Goal: Information Seeking & Learning: Find specific fact

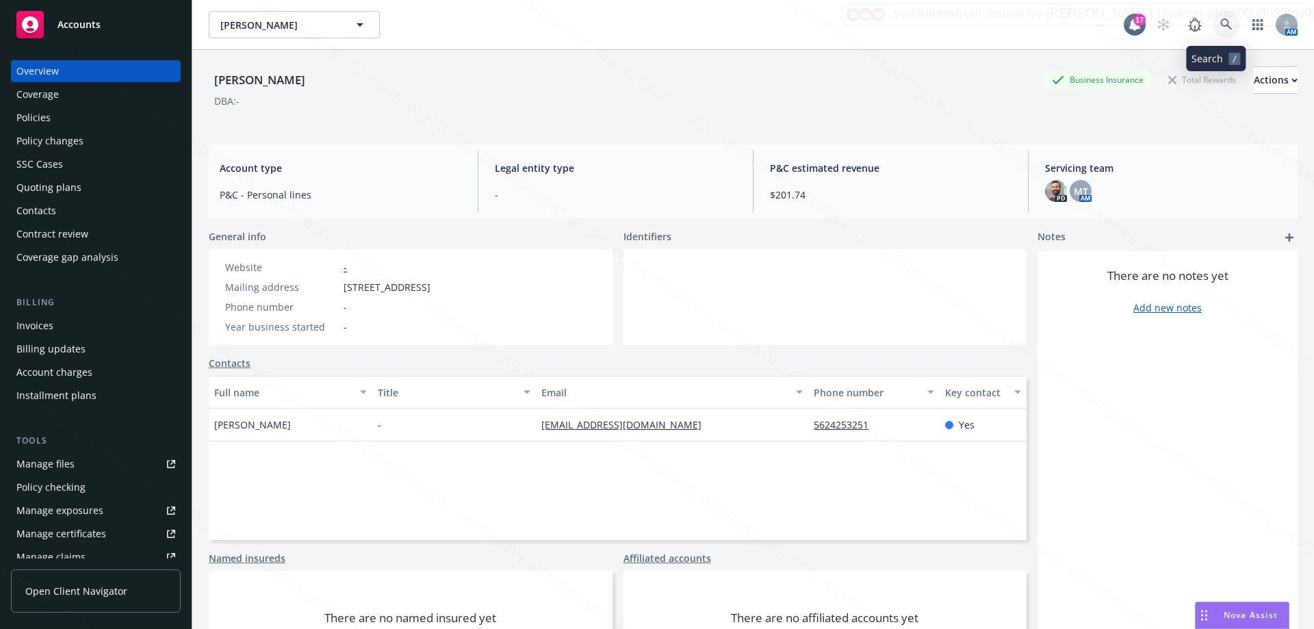
click at [1214, 33] on link at bounding box center [1225, 24] width 27 height 27
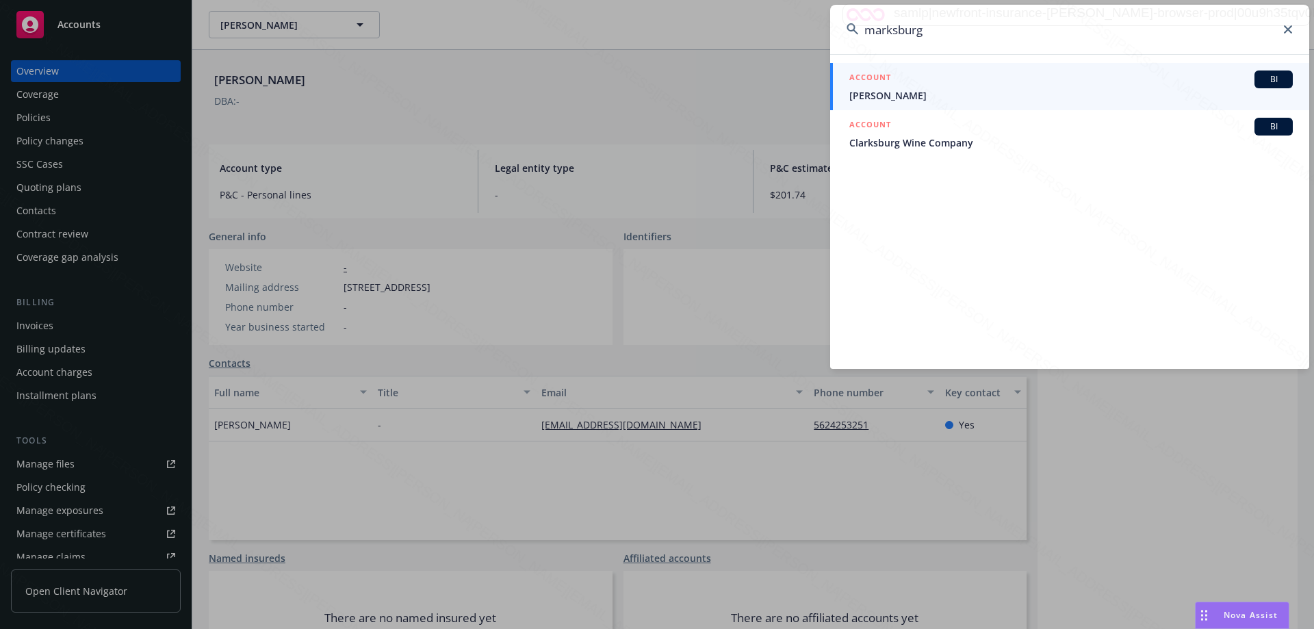
drag, startPoint x: 944, startPoint y: 38, endPoint x: 838, endPoint y: 25, distance: 106.3
click at [838, 25] on input "marksburg" at bounding box center [1069, 29] width 479 height 49
type input "e"
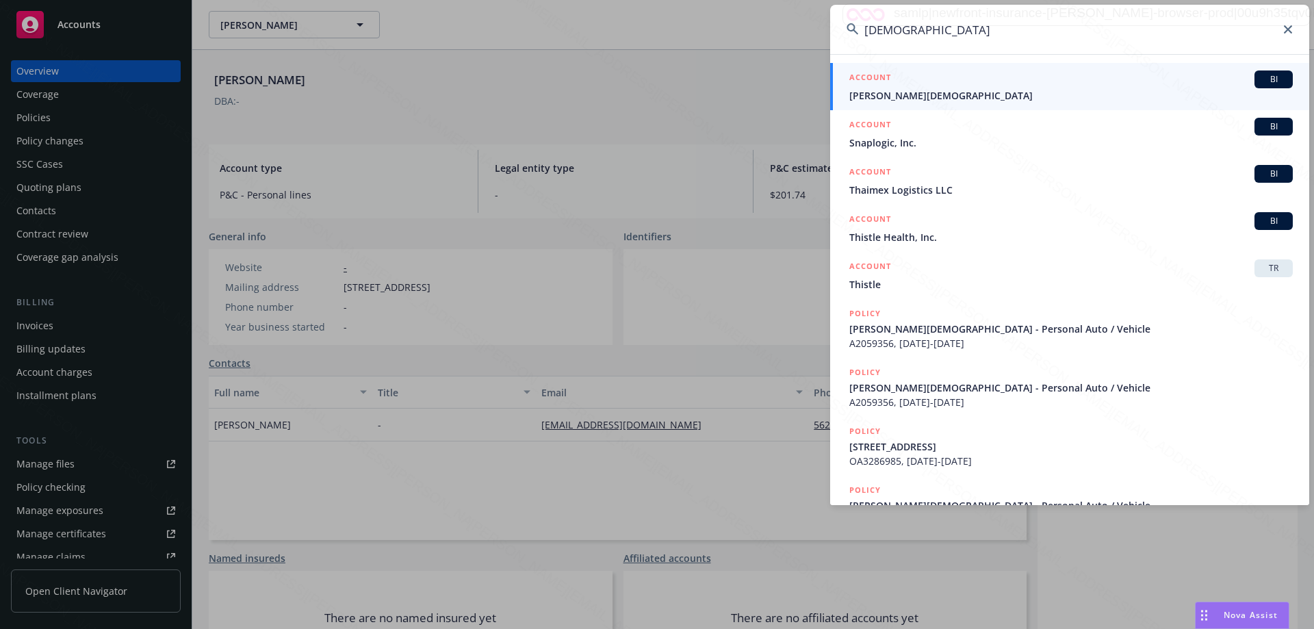
type input "[DEMOGRAPHIC_DATA]"
click at [888, 101] on span "[PERSON_NAME][DEMOGRAPHIC_DATA]" at bounding box center [1070, 95] width 443 height 14
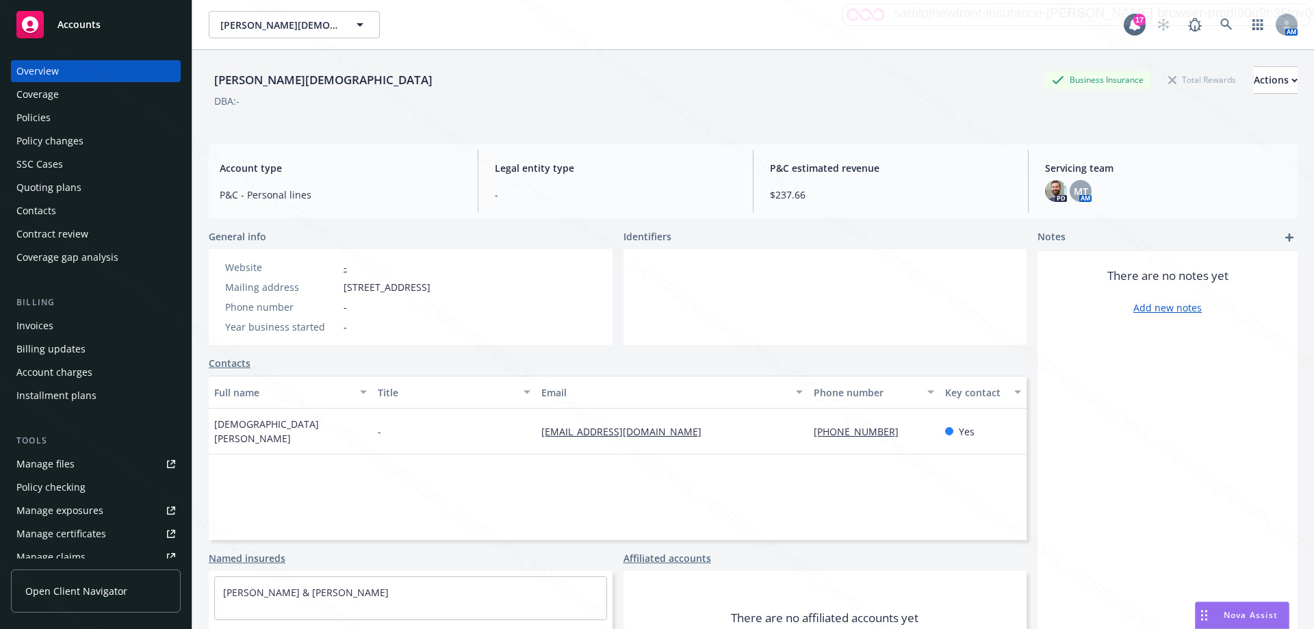
click at [30, 118] on div "Policies" at bounding box center [33, 118] width 34 height 22
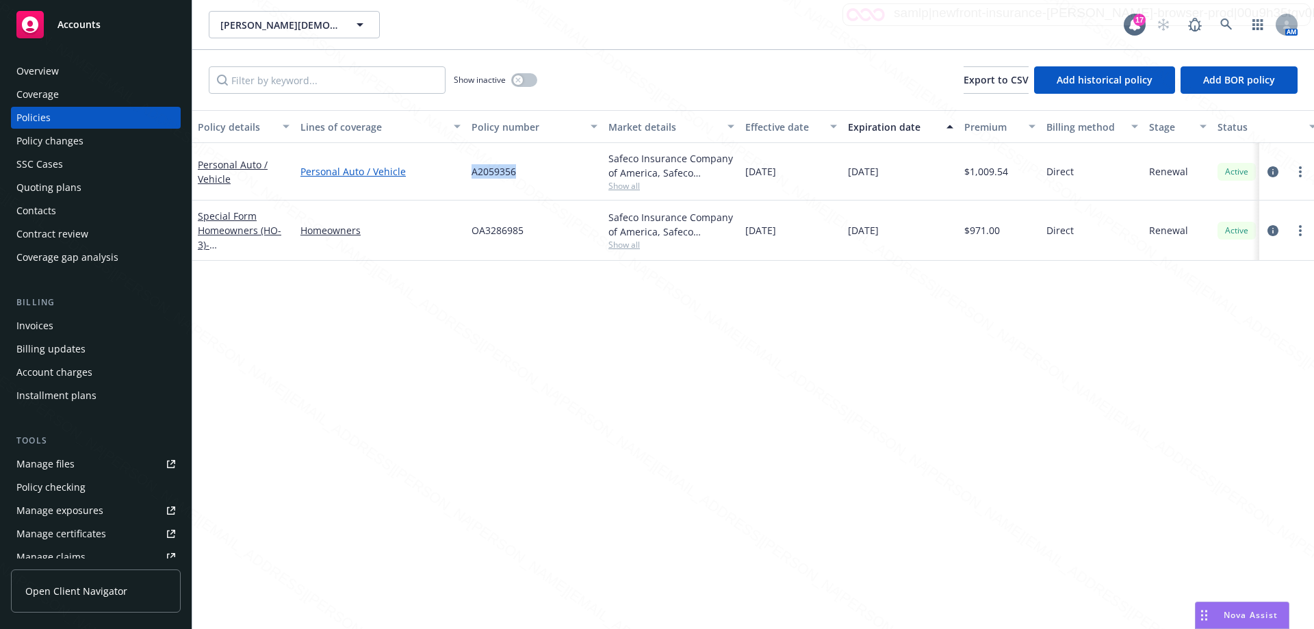
drag, startPoint x: 525, startPoint y: 172, endPoint x: 460, endPoint y: 171, distance: 65.7
click at [460, 171] on div "Personal Auto / Vehicle Personal Auto / Vehicle A2059356 Safeco Insurance Compa…" at bounding box center [852, 171] width 1321 height 57
copy div "A2059356"
click at [52, 70] on div "Overview" at bounding box center [37, 71] width 42 height 22
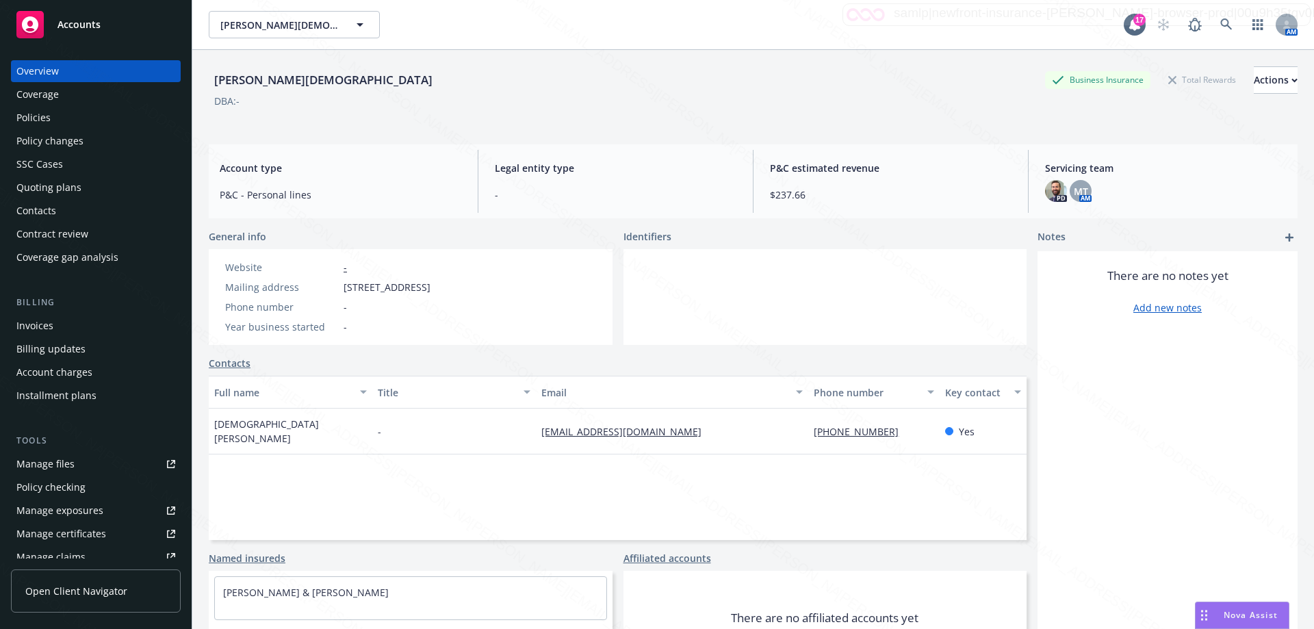
click at [476, 425] on div "-" at bounding box center [454, 431] width 164 height 46
drag, startPoint x: 536, startPoint y: 426, endPoint x: 651, endPoint y: 434, distance: 115.2
click at [651, 434] on div "[EMAIL_ADDRESS][DOMAIN_NAME]" at bounding box center [672, 431] width 272 height 46
copy link "[EMAIL_ADDRESS][DOMAIN_NAME]"
click at [40, 116] on div "Policies" at bounding box center [33, 118] width 34 height 22
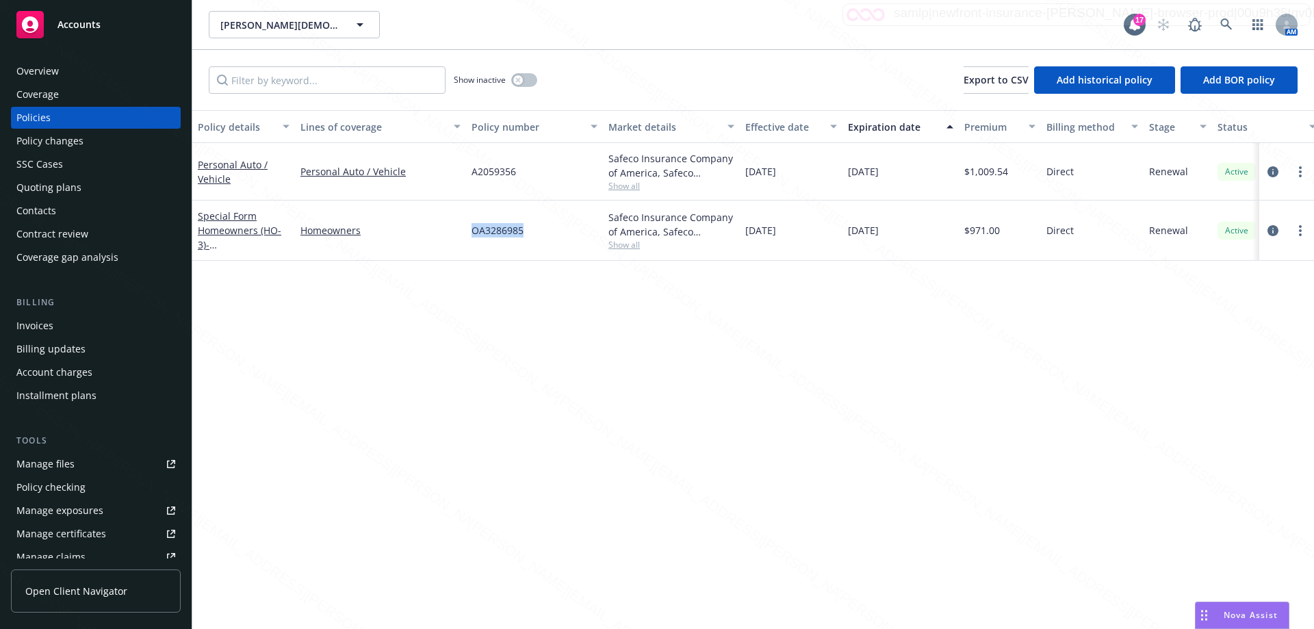
drag, startPoint x: 540, startPoint y: 233, endPoint x: 601, endPoint y: 231, distance: 61.6
click at [601, 231] on div "Special Form Homeowners (HO-3) - [STREET_ADDRESS] Homeowners OA3286985 Safeco I…" at bounding box center [852, 230] width 1321 height 60
click at [235, 237] on div "Special Form Homeowners (HO-3) - [STREET_ADDRESS]" at bounding box center [244, 230] width 92 height 43
click at [239, 238] on span "- [STREET_ADDRESS]" at bounding box center [241, 251] width 87 height 27
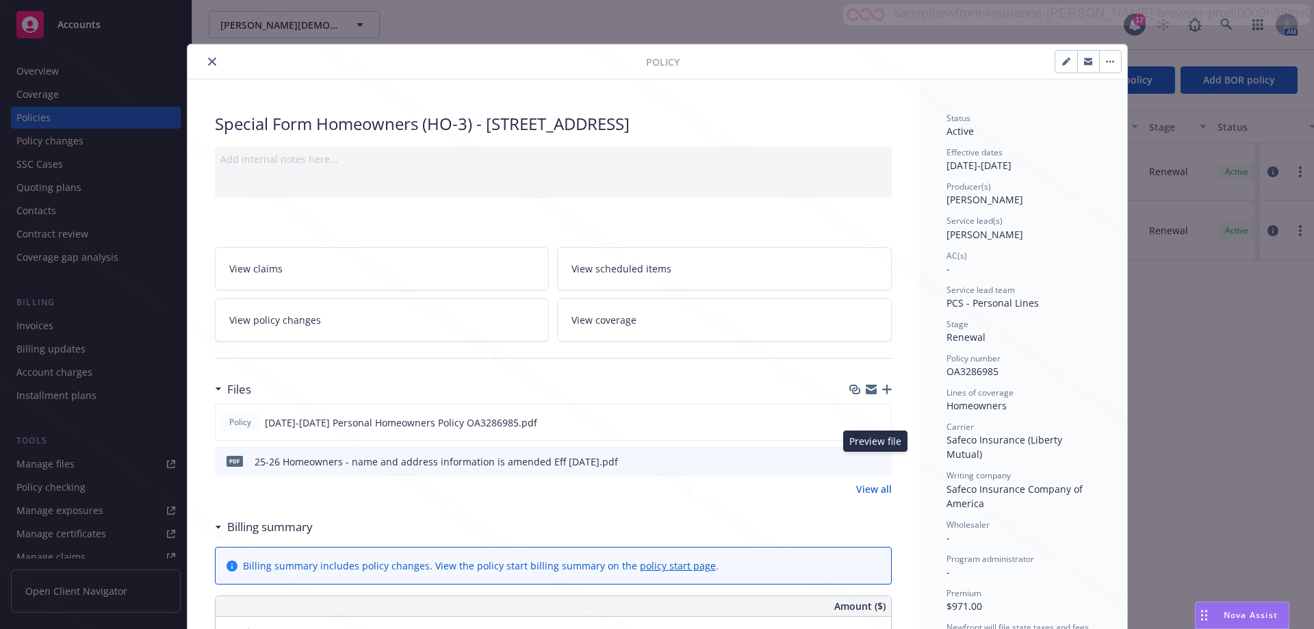
click at [873, 458] on icon "preview file" at bounding box center [878, 461] width 12 height 10
click at [210, 59] on icon "close" at bounding box center [212, 61] width 8 height 8
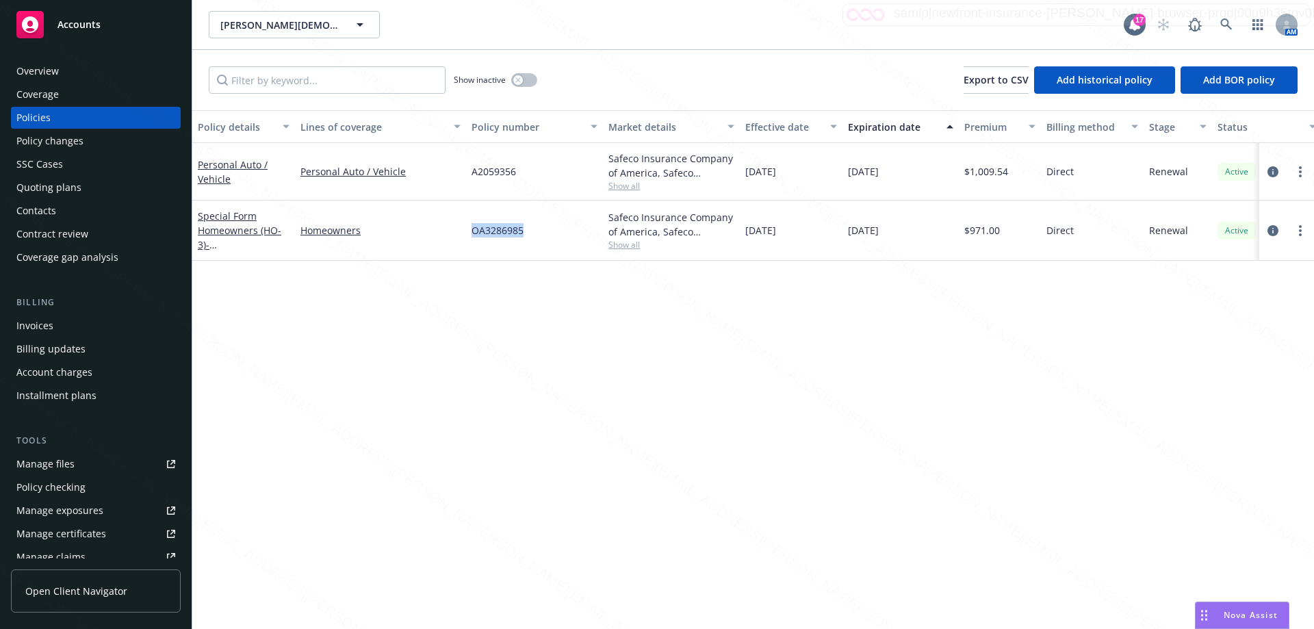
drag, startPoint x: 524, startPoint y: 231, endPoint x: 463, endPoint y: 232, distance: 60.9
click at [463, 232] on div "Special Form Homeowners (HO-3) - [STREET_ADDRESS] Homeowners OA3286985 Safeco I…" at bounding box center [852, 230] width 1321 height 60
copy div "OA3286985"
drag, startPoint x: 543, startPoint y: 233, endPoint x: 437, endPoint y: 226, distance: 105.6
click at [436, 225] on div "Special Form Homeowners (HO-3) - [STREET_ADDRESS] Homeowners OA3286985 Safeco I…" at bounding box center [852, 230] width 1321 height 60
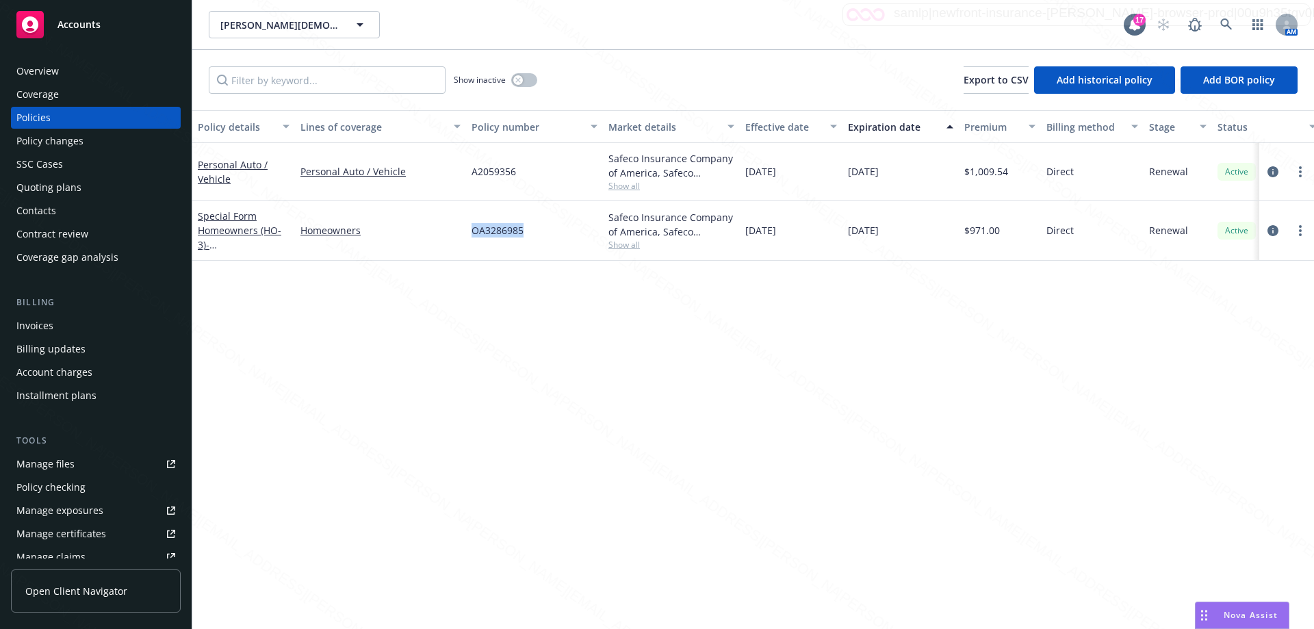
copy div "OA3286985"
click at [36, 70] on div "Overview" at bounding box center [37, 71] width 42 height 22
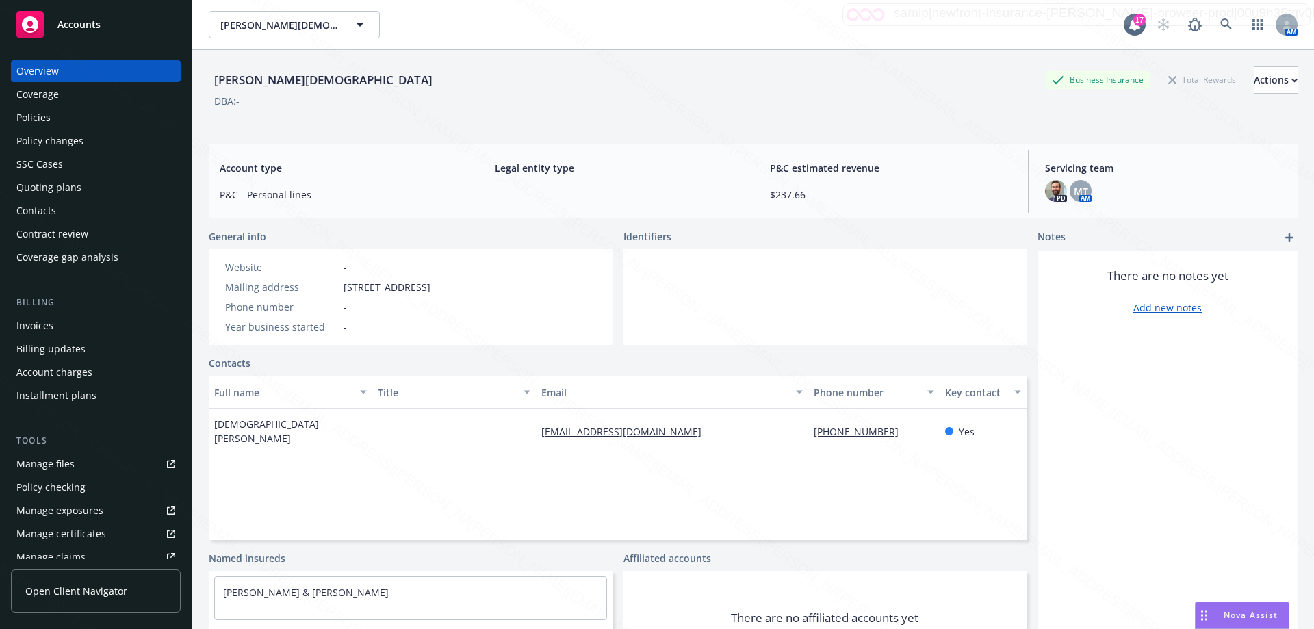
drag, startPoint x: 533, startPoint y: 291, endPoint x: 320, endPoint y: 295, distance: 213.5
click at [320, 295] on div "Website - Mailing address [STREET_ADDRESS] Phone number - Year business started…" at bounding box center [411, 297] width 404 height 96
copy div "[STREET_ADDRESS]"
click at [38, 119] on div "Policies" at bounding box center [33, 118] width 34 height 22
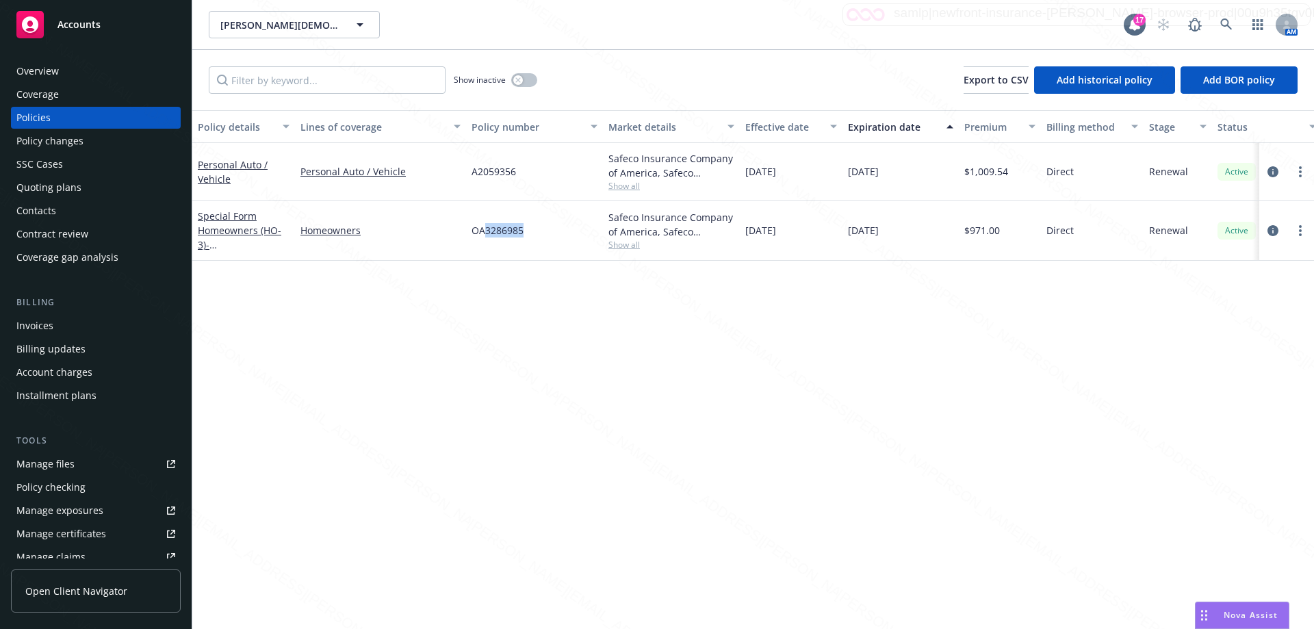
drag, startPoint x: 530, startPoint y: 229, endPoint x: 500, endPoint y: 216, distance: 32.4
click at [486, 226] on div "OA3286985" at bounding box center [534, 230] width 137 height 60
drag, startPoint x: 521, startPoint y: 174, endPoint x: 462, endPoint y: 174, distance: 59.5
click at [462, 174] on div "Personal Auto / Vehicle Personal Auto / Vehicle A2059356 Safeco Insurance Compa…" at bounding box center [852, 171] width 1321 height 57
copy div "A2059356"
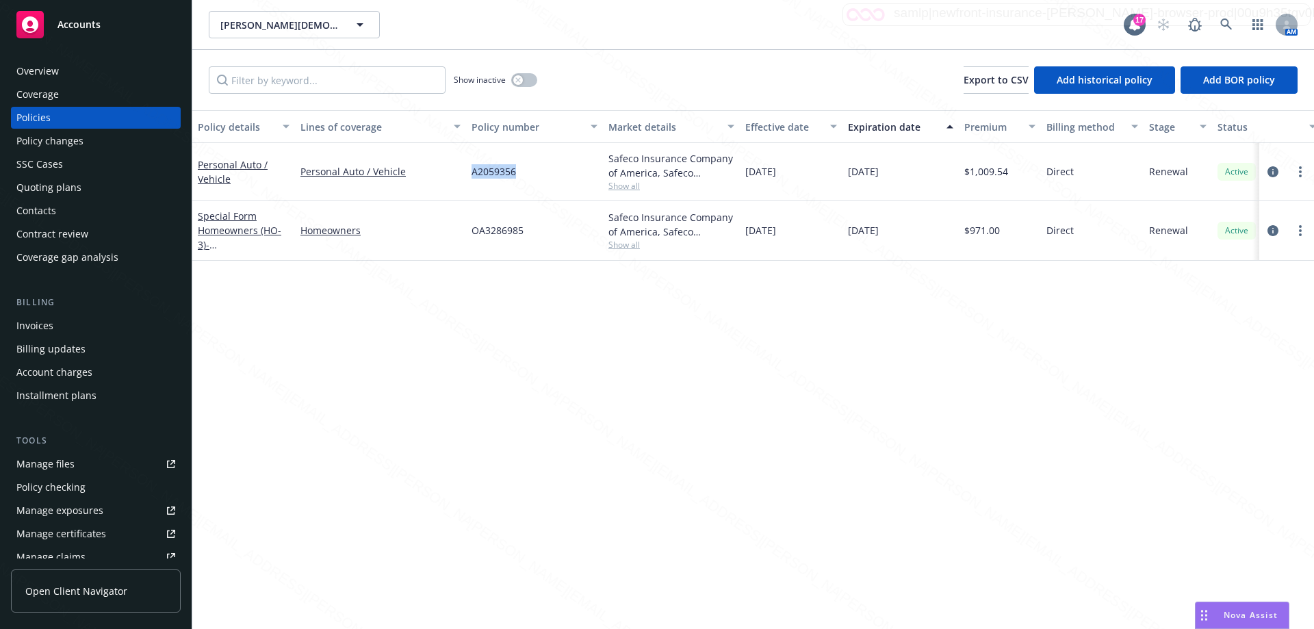
copy div "A2059356"
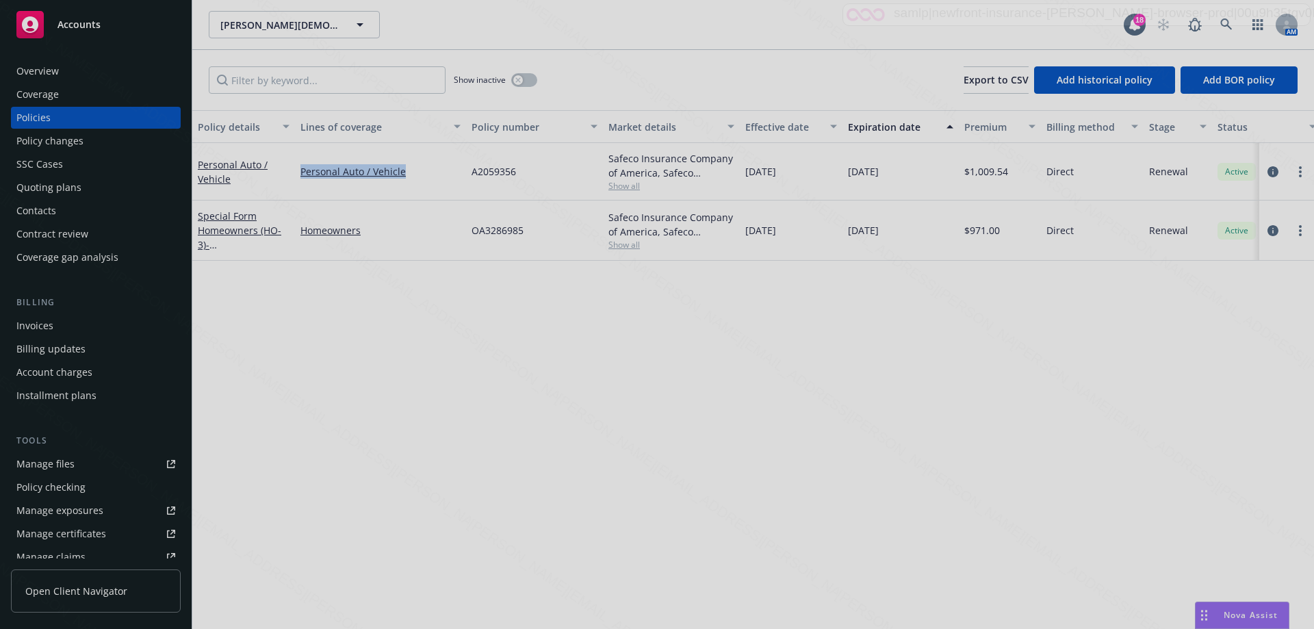
click at [397, 211] on div at bounding box center [657, 314] width 1314 height 629
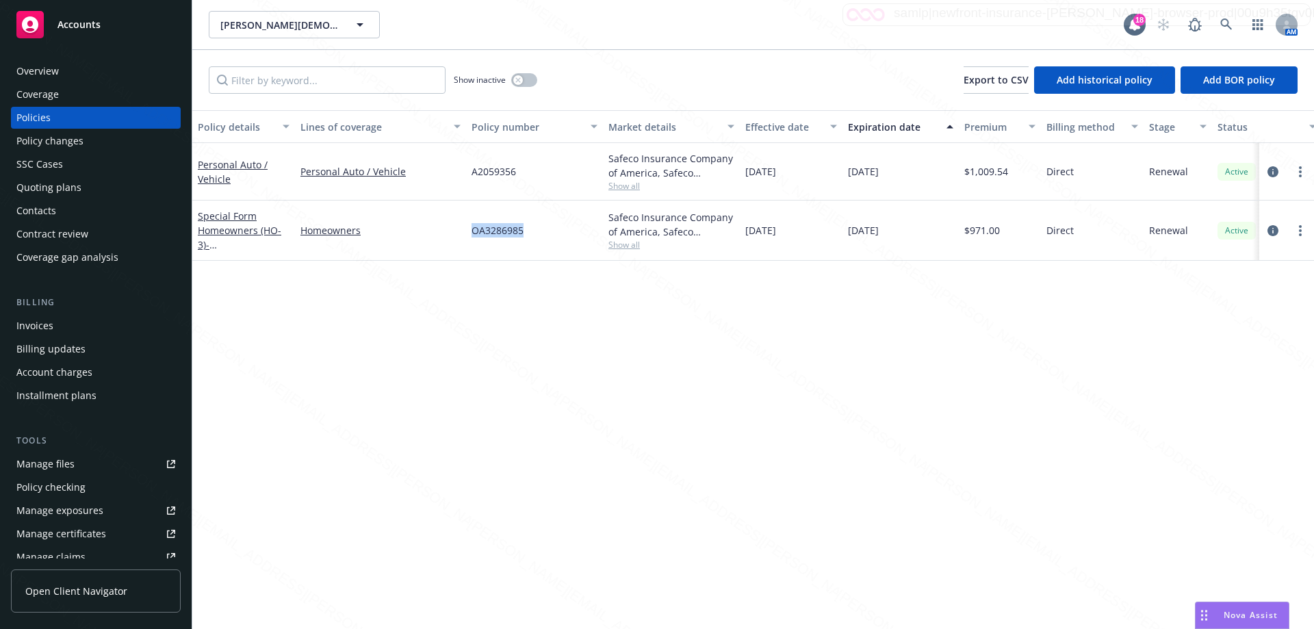
drag, startPoint x: 467, startPoint y: 226, endPoint x: 549, endPoint y: 234, distance: 82.5
click at [549, 234] on div "OA3286985" at bounding box center [534, 230] width 137 height 60
copy span "OA3286985"
click at [1229, 21] on icon at bounding box center [1226, 24] width 12 height 12
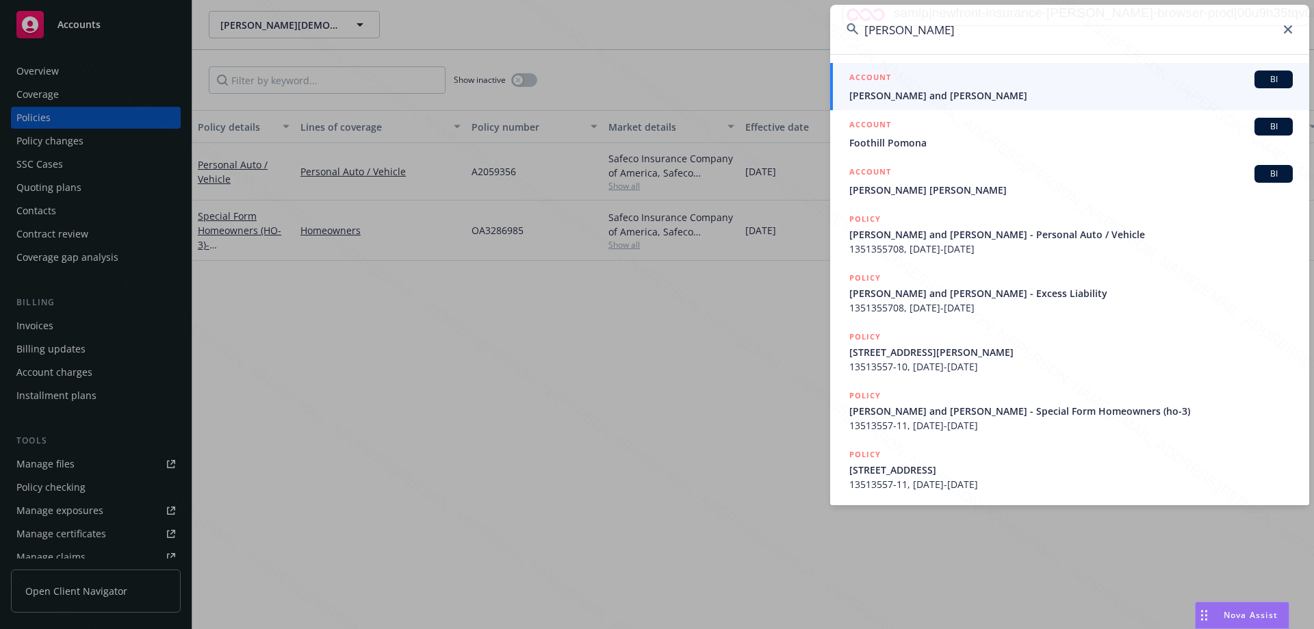
type input "[PERSON_NAME]"
click at [925, 97] on span "[PERSON_NAME] and [PERSON_NAME]" at bounding box center [1070, 95] width 443 height 14
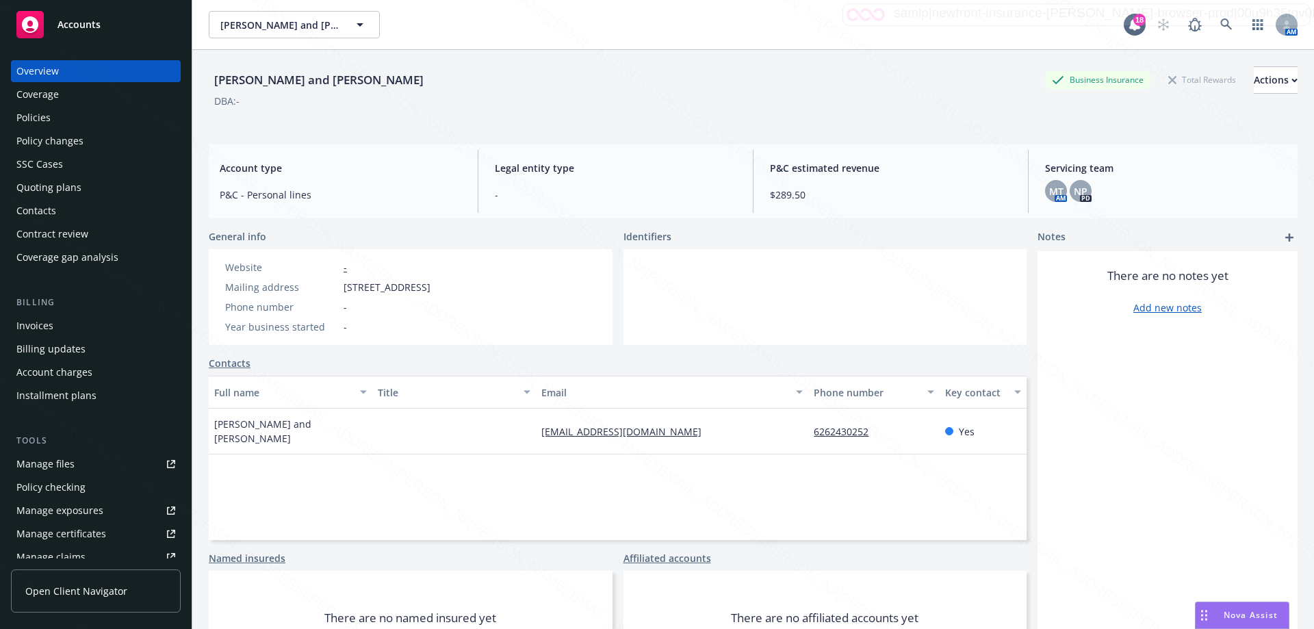
click at [47, 117] on div "Policies" at bounding box center [33, 118] width 34 height 22
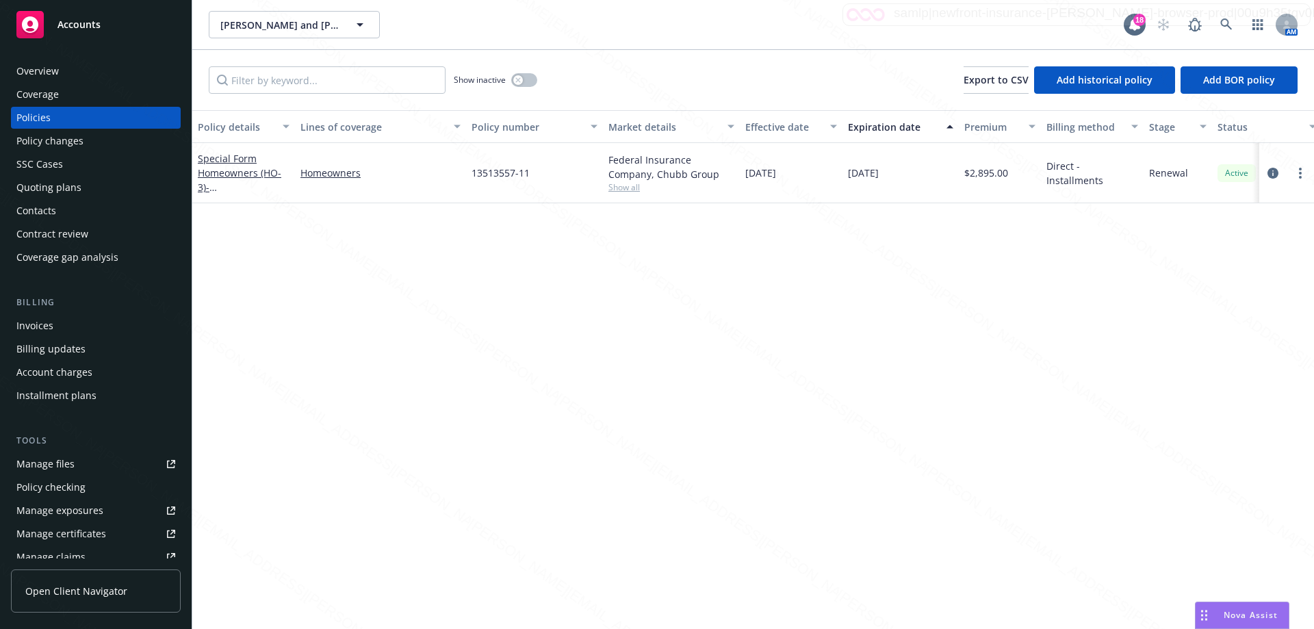
click at [619, 190] on span "Show all" at bounding box center [671, 187] width 126 height 12
click at [250, 187] on span "- [STREET_ADDRESS]" at bounding box center [241, 194] width 87 height 27
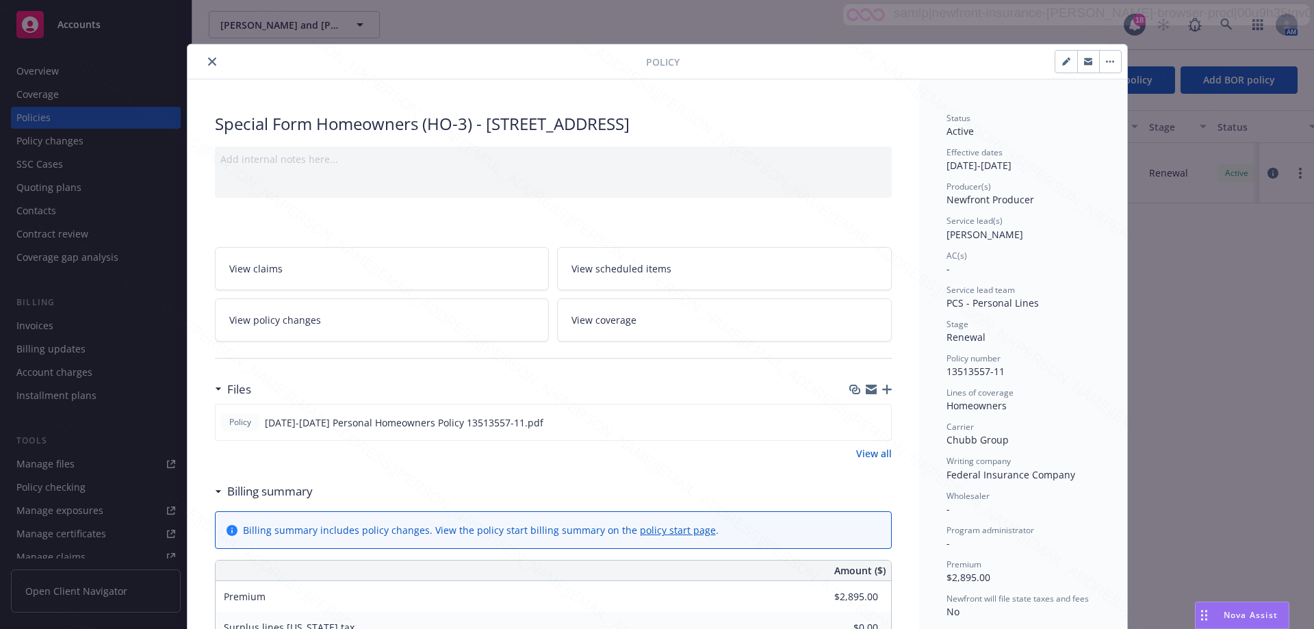
drag, startPoint x: 763, startPoint y: 224, endPoint x: 759, endPoint y: 214, distance: 10.2
click at [127, 51] on div "Policy Special Form Homeowners (HO-3) - [STREET_ADDRESS] Add internal notes her…" at bounding box center [657, 314] width 1314 height 629
click at [615, 20] on div "Policy Special Form Homeowners (HO-3) - [STREET_ADDRESS] Add internal notes her…" at bounding box center [657, 314] width 1314 height 629
click at [209, 67] on button "close" at bounding box center [212, 61] width 16 height 16
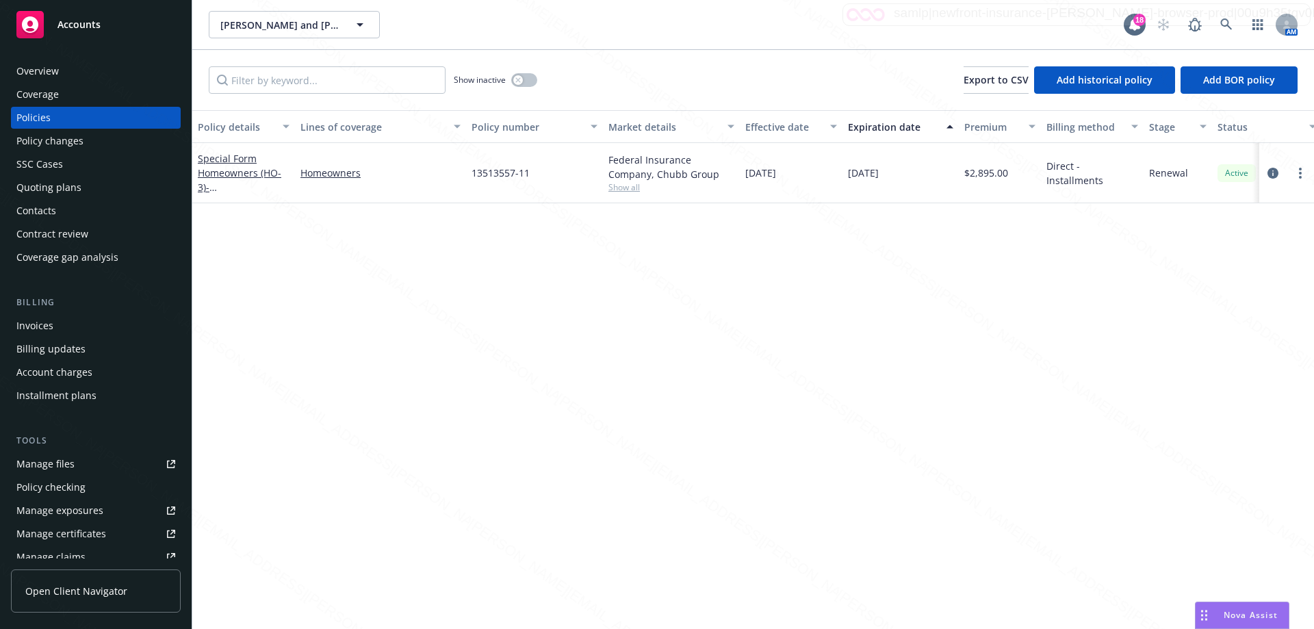
click at [73, 75] on div "Overview" at bounding box center [95, 71] width 159 height 22
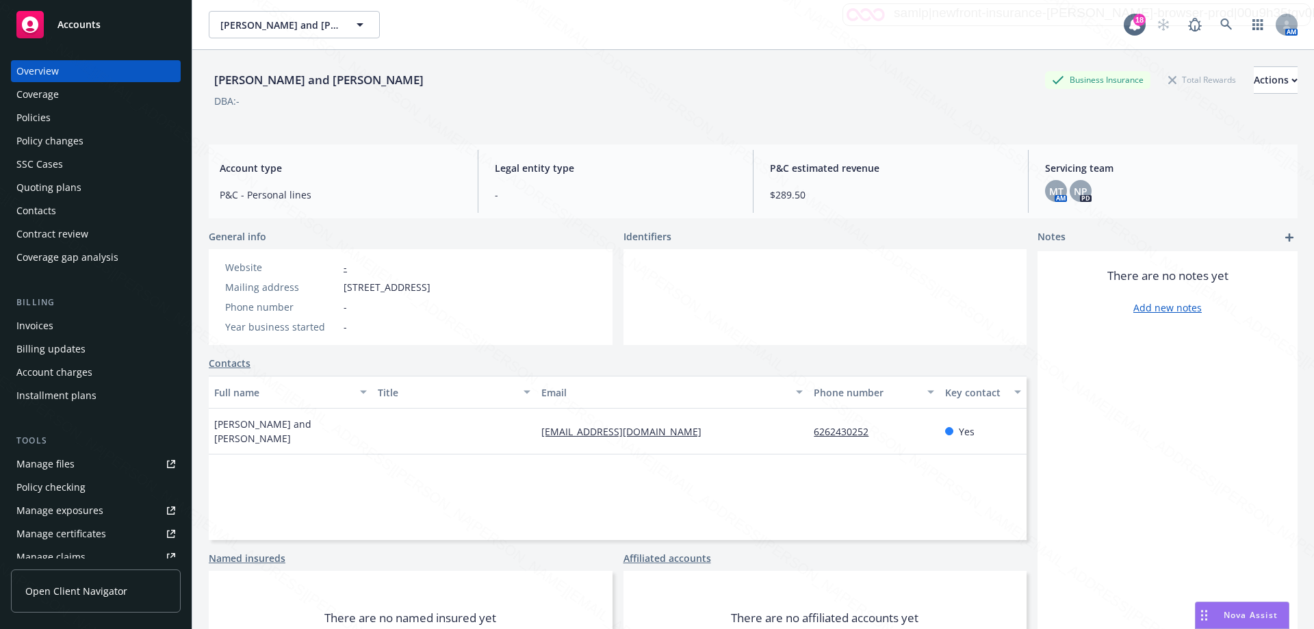
scroll to position [67, 0]
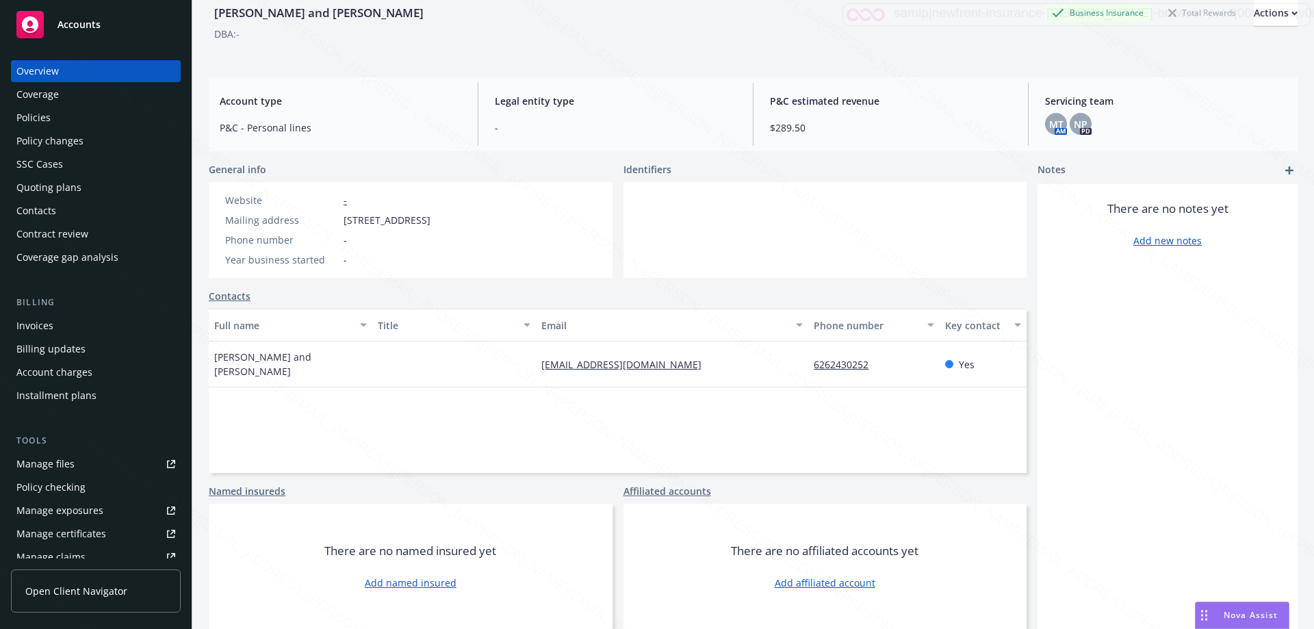
click at [717, 410] on div "Full name Title Email Phone number Key contact [PERSON_NAME] and [PERSON_NAME] …" at bounding box center [618, 391] width 818 height 164
click at [45, 118] on div "Policies" at bounding box center [33, 118] width 34 height 22
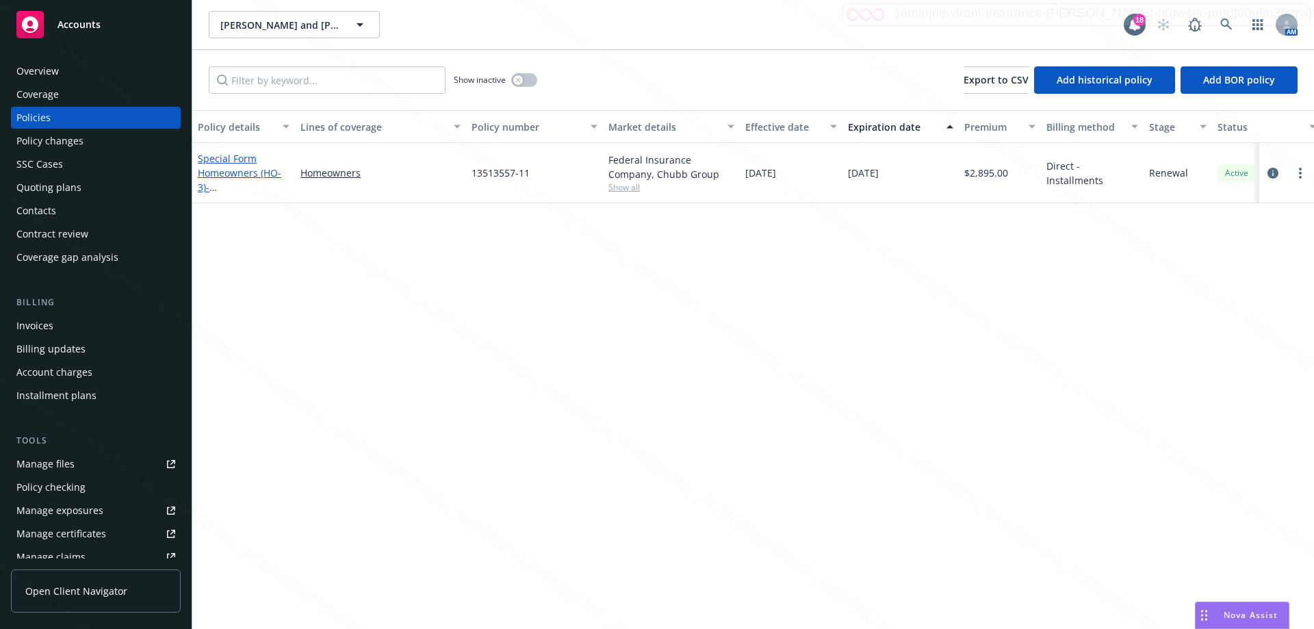
click at [242, 189] on span "- [STREET_ADDRESS]" at bounding box center [241, 194] width 87 height 27
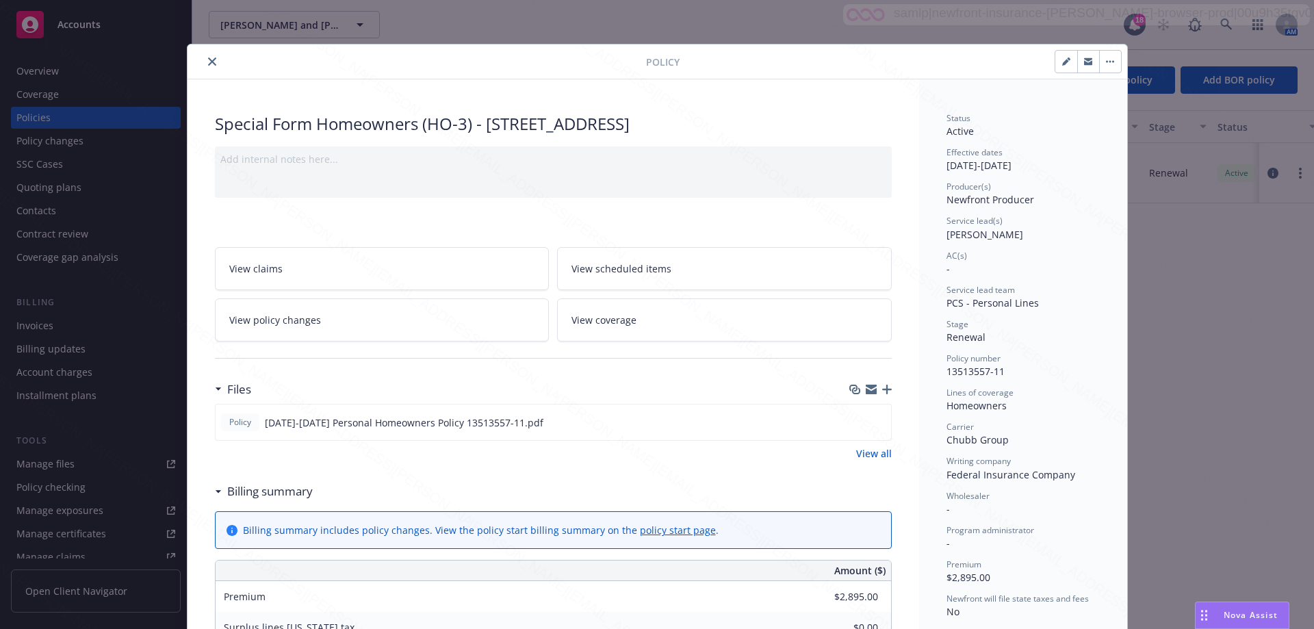
scroll to position [41, 0]
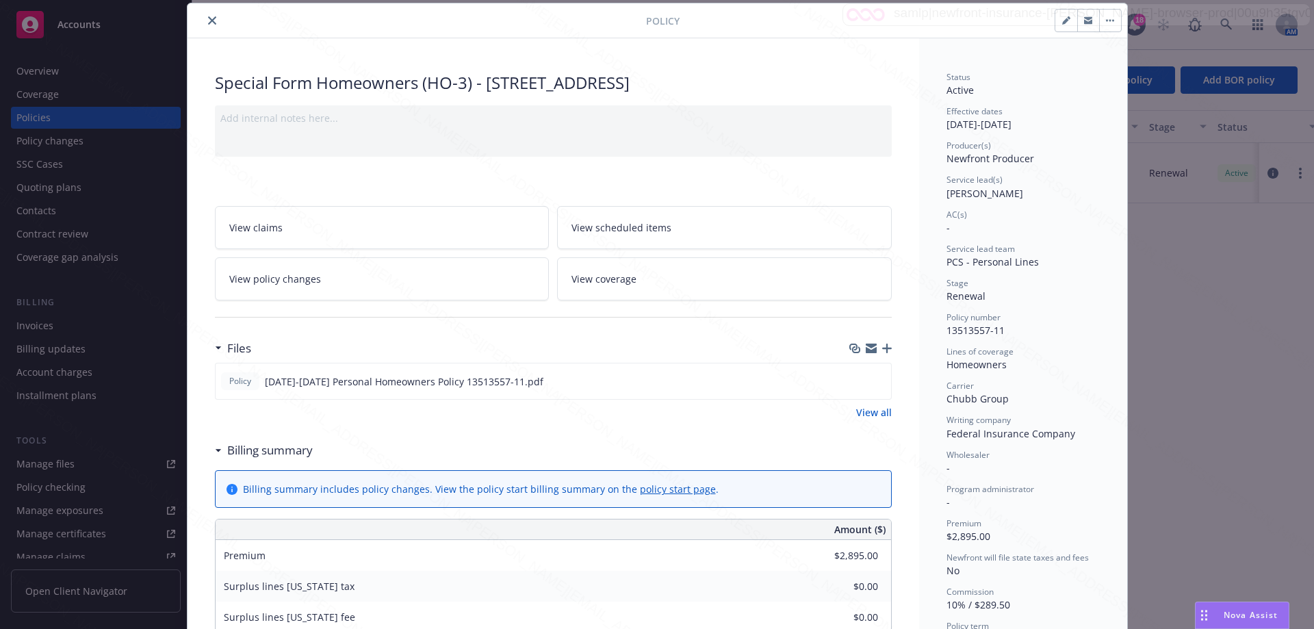
click at [208, 23] on icon "close" at bounding box center [212, 20] width 8 height 8
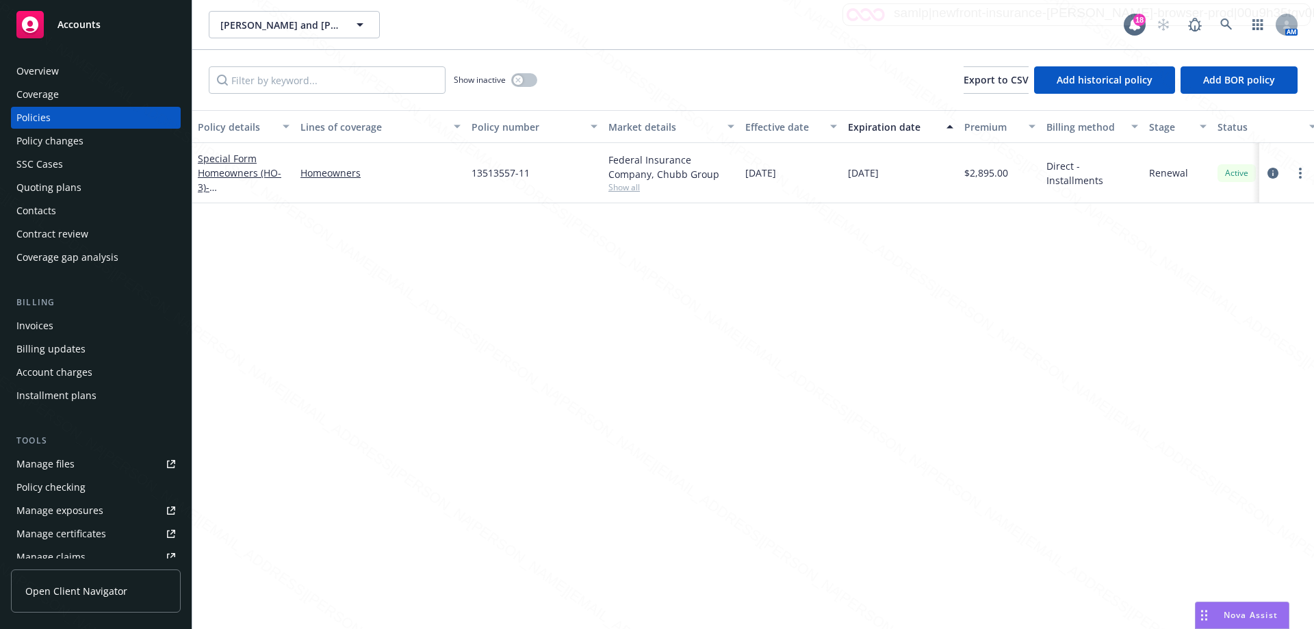
click at [491, 357] on div "Policy details Lines of coverage Policy number Market details Effective date Ex…" at bounding box center [752, 369] width 1121 height 519
click at [322, 302] on div "Policy details Lines of coverage Policy number Market details Effective date Ex…" at bounding box center [752, 369] width 1121 height 519
click at [64, 62] on div "Overview" at bounding box center [95, 71] width 159 height 22
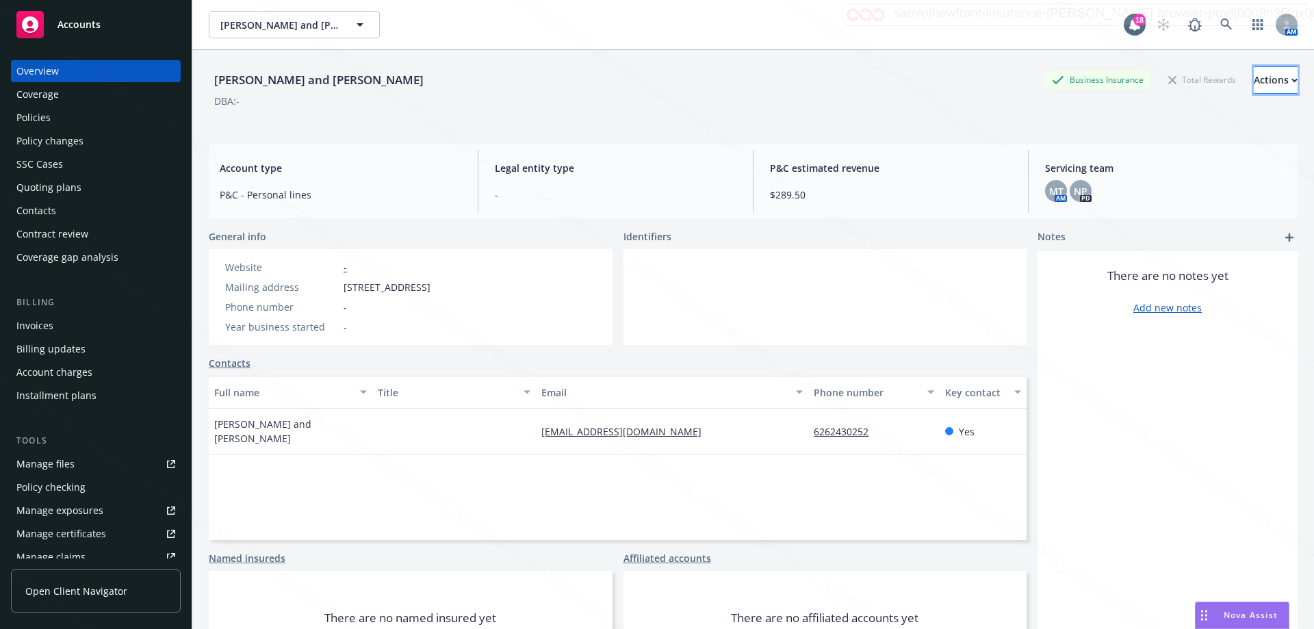
click at [1253, 83] on div "Actions" at bounding box center [1275, 80] width 44 height 26
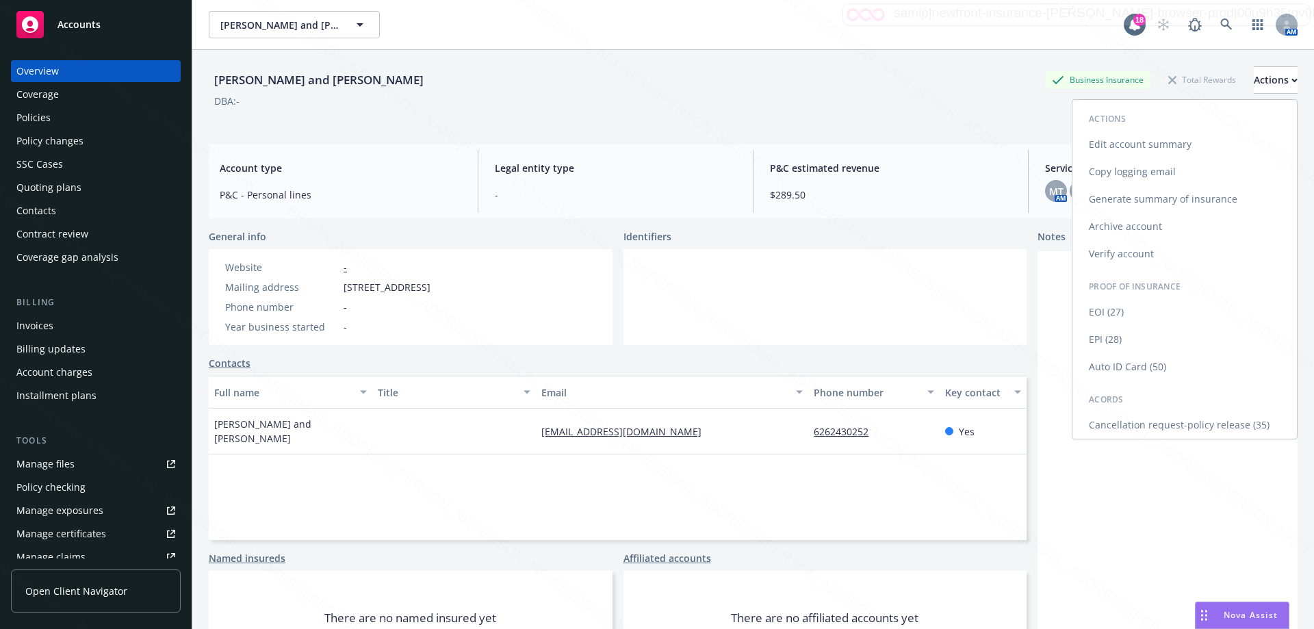
click at [1145, 424] on link "Cancellation request-policy release (35)" at bounding box center [1184, 424] width 224 height 27
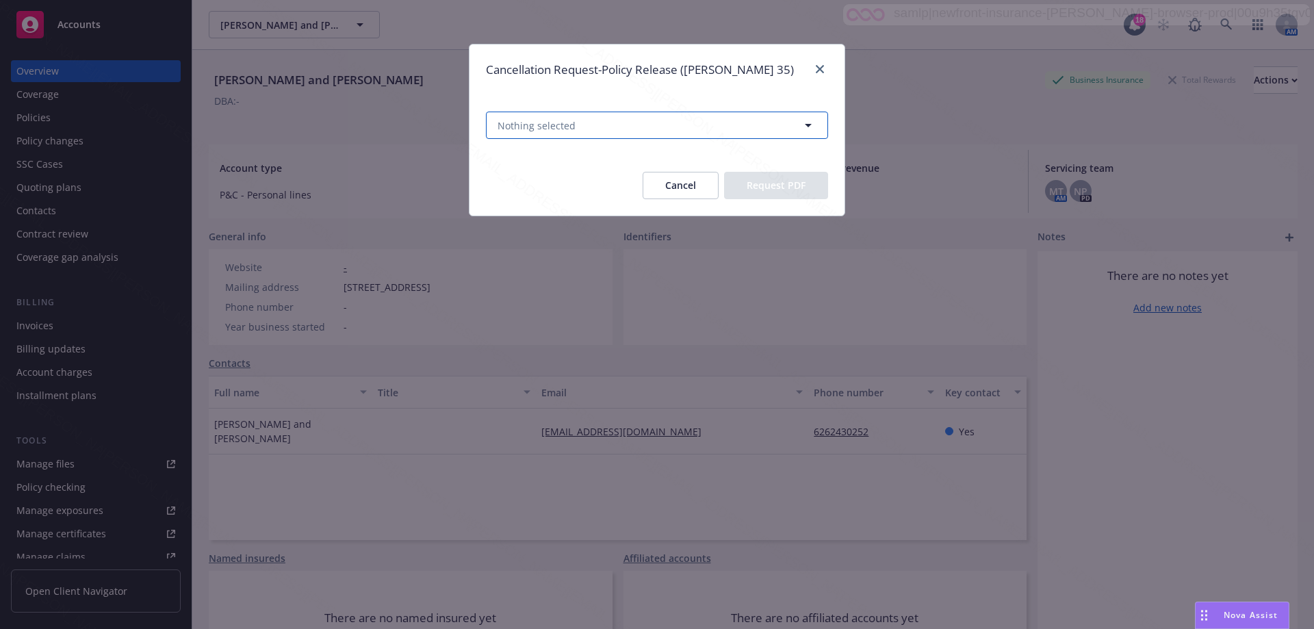
click at [626, 127] on button "Nothing selected" at bounding box center [657, 125] width 342 height 27
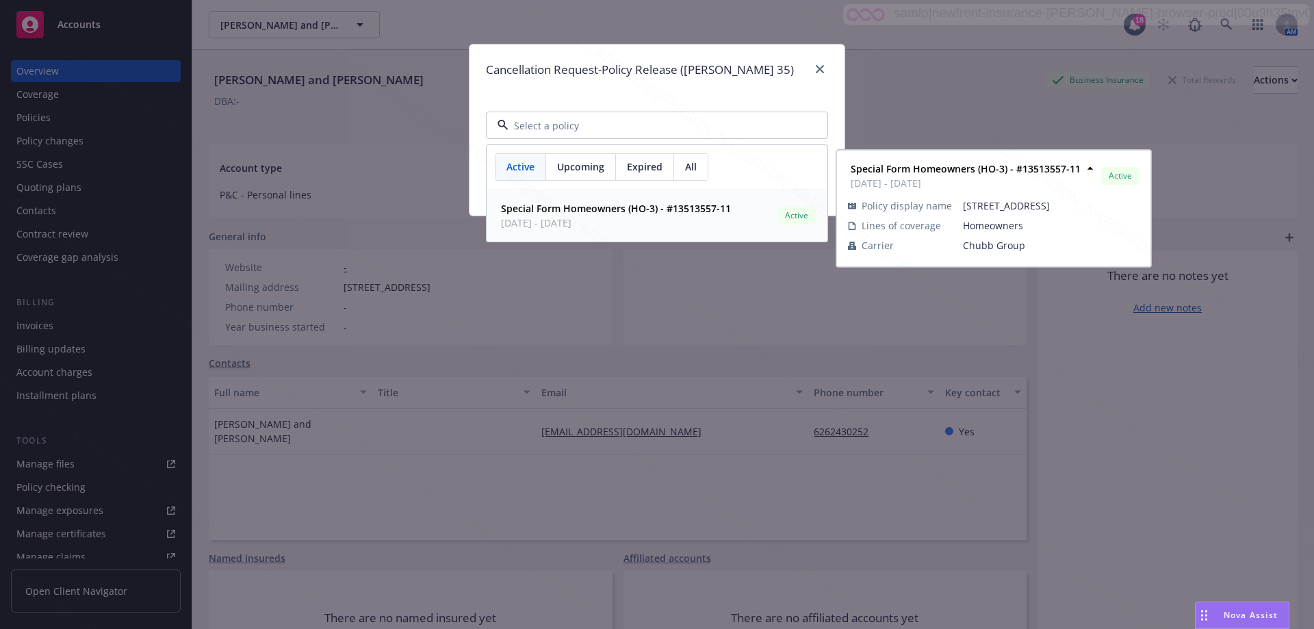
click at [547, 209] on strong "Special Form Homeowners (HO-3) - #13513557-11" at bounding box center [616, 208] width 230 height 13
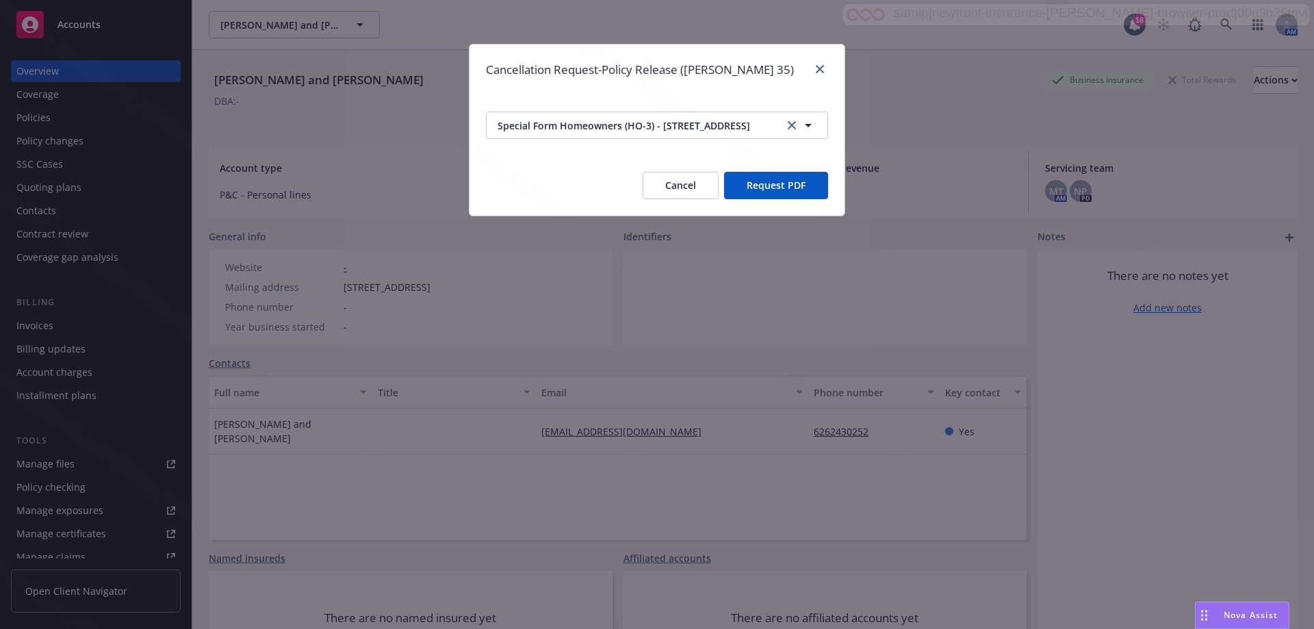
click at [766, 185] on button "Request PDF" at bounding box center [776, 185] width 104 height 27
drag, startPoint x: 822, startPoint y: 69, endPoint x: 685, endPoint y: 78, distance: 137.1
click at [815, 70] on link "close" at bounding box center [819, 69] width 16 height 16
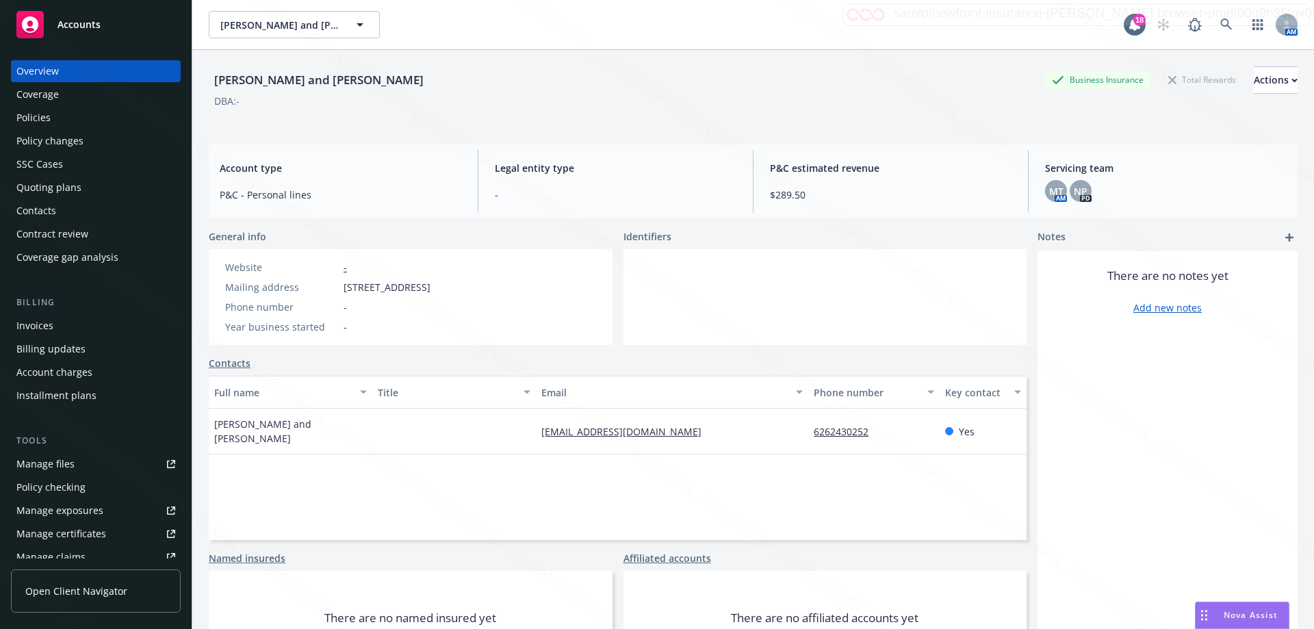
click at [57, 114] on div "Policies" at bounding box center [95, 118] width 159 height 22
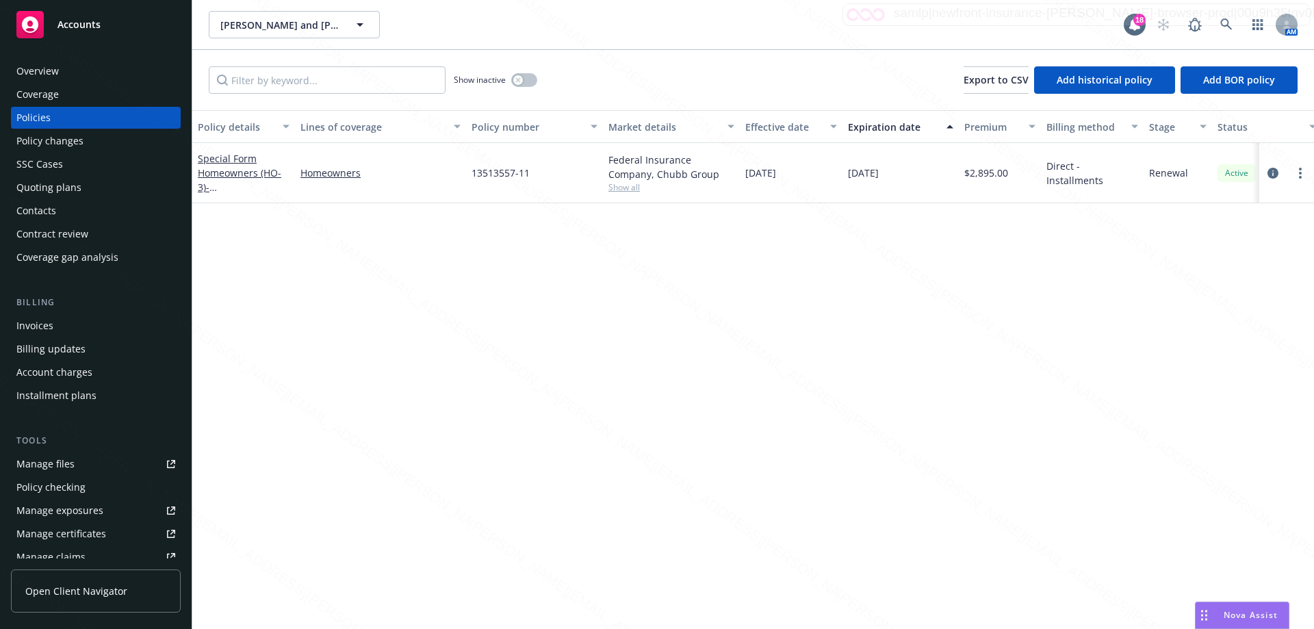
click at [248, 179] on div "Special Form Homeowners (HO-3) - [STREET_ADDRESS]" at bounding box center [244, 172] width 92 height 43
click at [224, 164] on div "Special Form Homeowners (HO-3) - [STREET_ADDRESS]" at bounding box center [244, 172] width 92 height 43
click at [257, 180] on div "Special Form Homeowners (HO-3) - [STREET_ADDRESS]" at bounding box center [244, 172] width 92 height 43
click at [237, 178] on link "Special Form Homeowners (HO-3) - [STREET_ADDRESS]" at bounding box center [241, 180] width 87 height 56
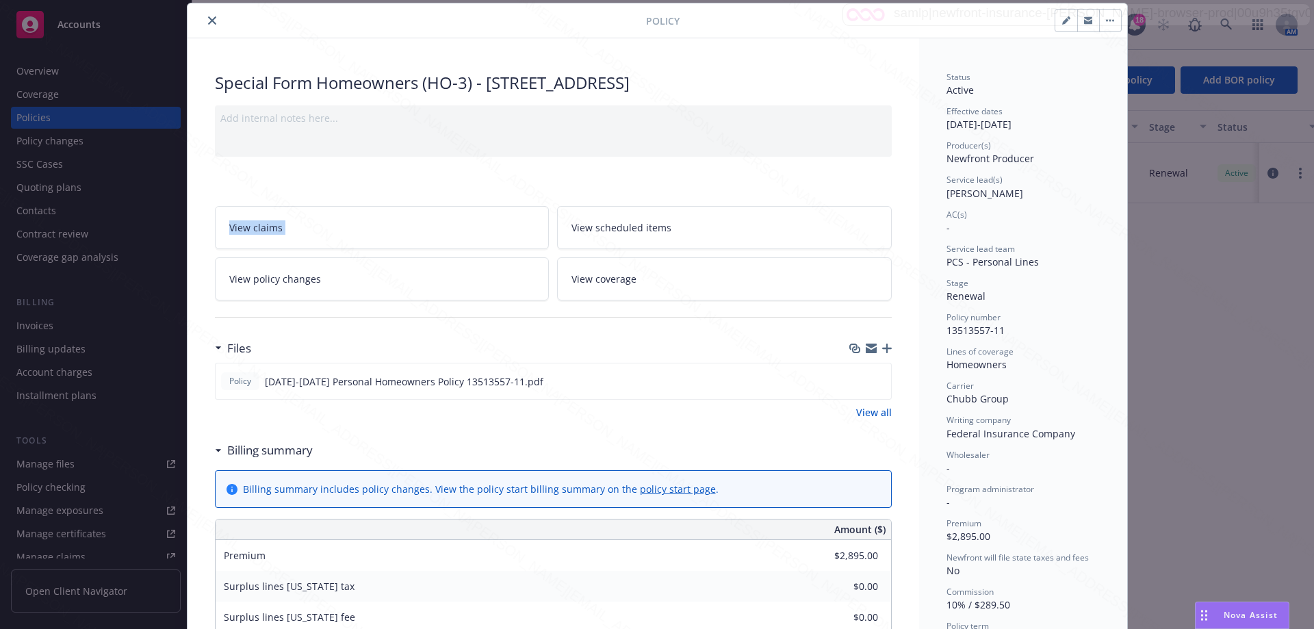
drag, startPoint x: 481, startPoint y: 83, endPoint x: 839, endPoint y: 83, distance: 357.8
click at [839, 83] on div "Special Form Homeowners (HO-3) - [STREET_ADDRESS]" at bounding box center [553, 82] width 677 height 23
copy div "[STREET_ADDRESS]"
click at [97, 118] on div "Policy Special Form Homeowners (HO-3) - [STREET_ADDRESS] Add internal notes her…" at bounding box center [657, 314] width 1314 height 629
click at [208, 18] on icon "close" at bounding box center [212, 20] width 8 height 8
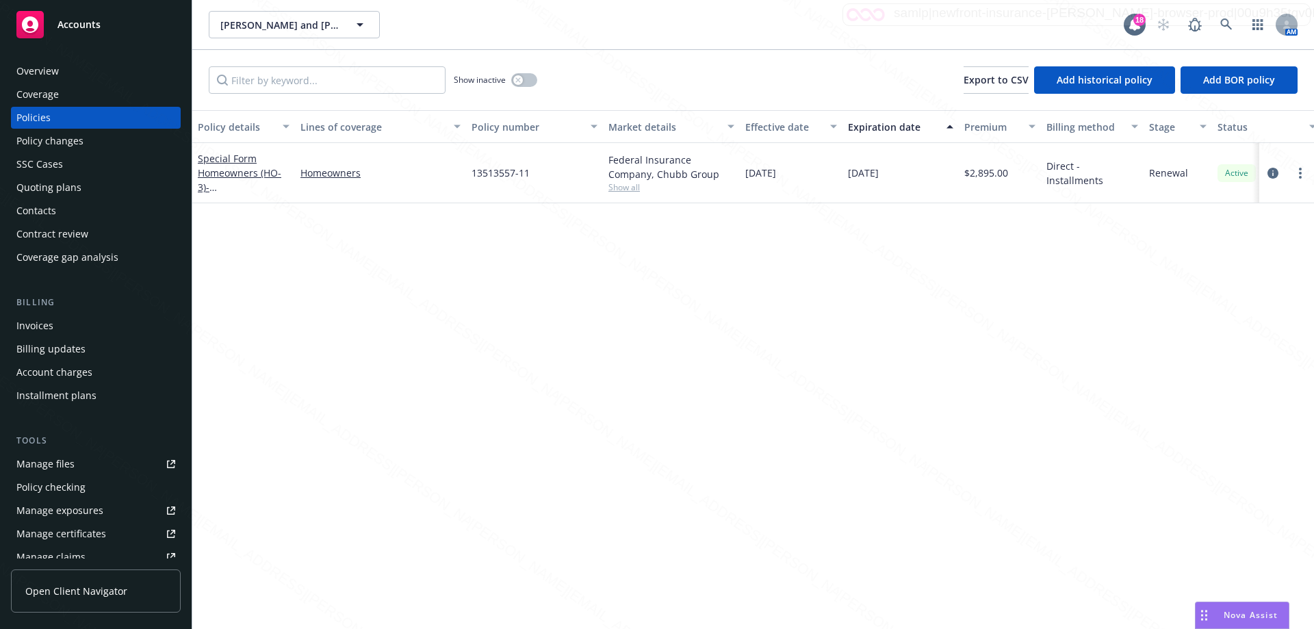
click at [639, 187] on span "Show all" at bounding box center [671, 187] width 126 height 12
click at [63, 73] on div "Overview" at bounding box center [95, 71] width 159 height 22
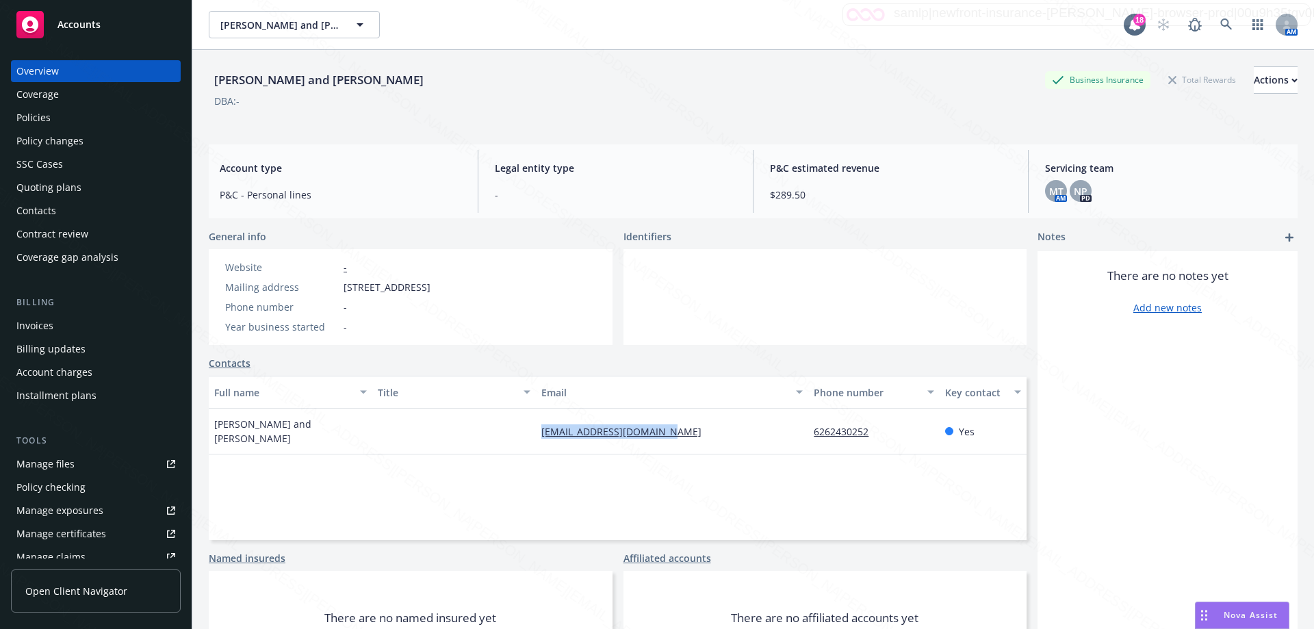
drag, startPoint x: 670, startPoint y: 421, endPoint x: 532, endPoint y: 426, distance: 137.6
click at [536, 426] on div "[EMAIL_ADDRESS][DOMAIN_NAME]" at bounding box center [672, 431] width 272 height 46
click at [57, 119] on div "Policies" at bounding box center [95, 118] width 159 height 22
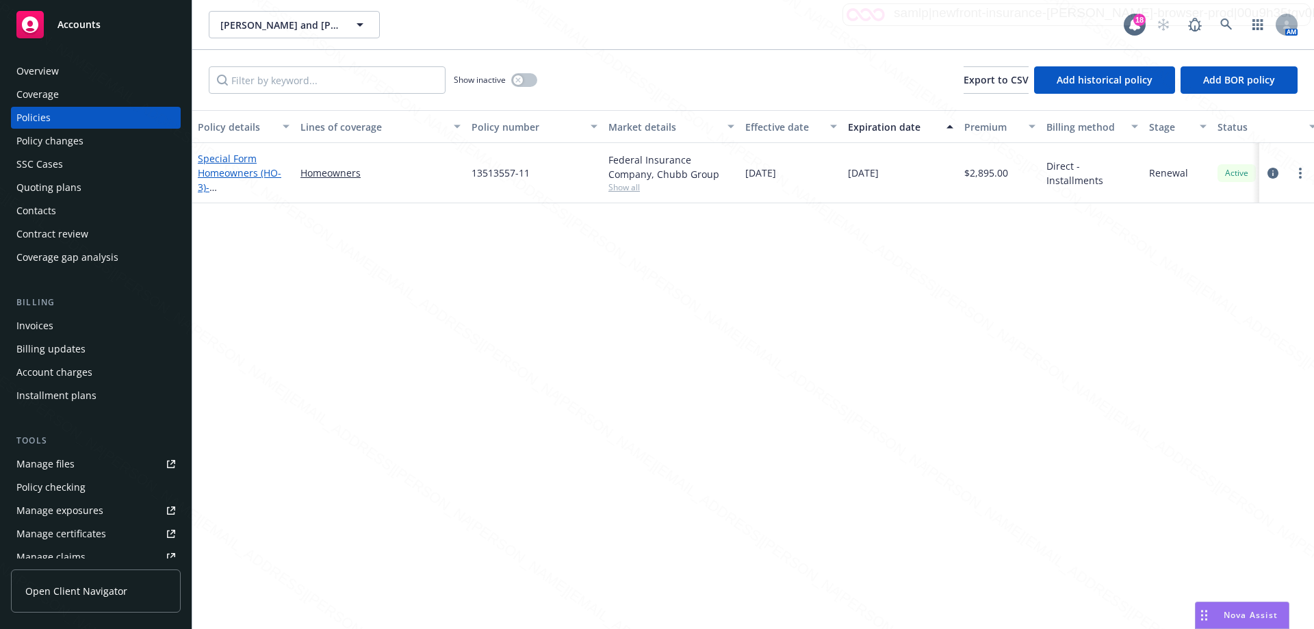
click at [236, 182] on span "- [STREET_ADDRESS]" at bounding box center [241, 194] width 87 height 27
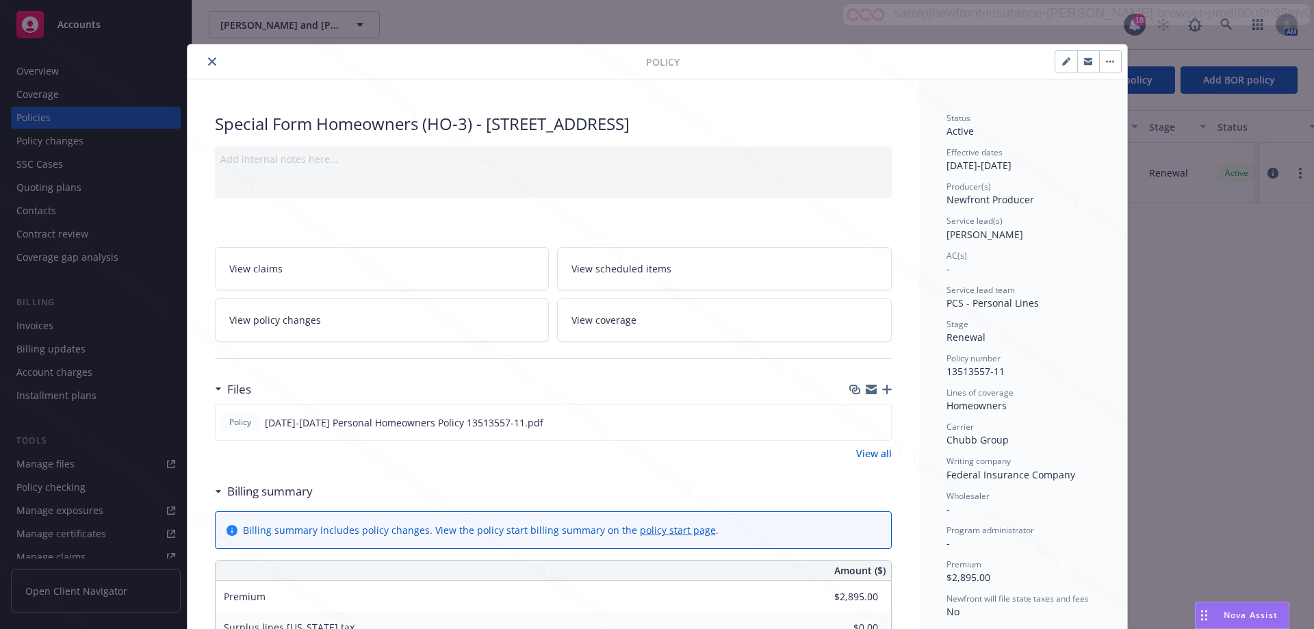
scroll to position [41, 0]
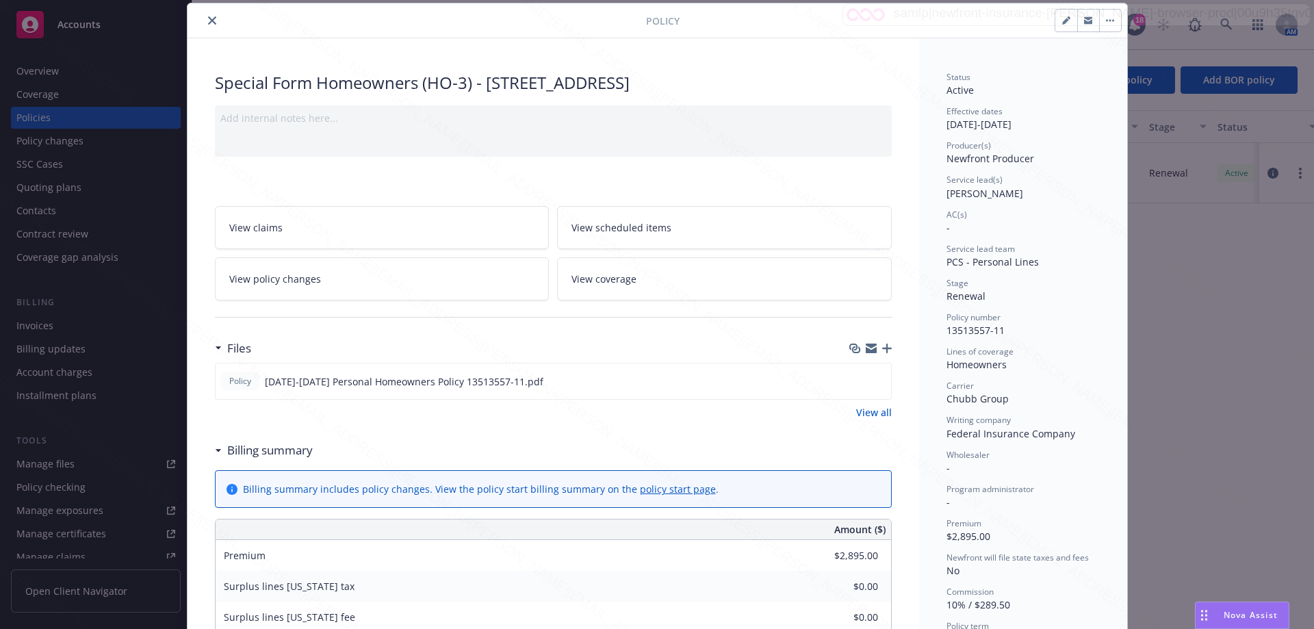
drag, startPoint x: 483, startPoint y: 83, endPoint x: 836, endPoint y: 85, distance: 353.1
click at [836, 85] on div "Special Form Homeowners (HO-3) - [STREET_ADDRESS]" at bounding box center [553, 82] width 677 height 23
copy div "[STREET_ADDRESS]"
click at [204, 23] on button "close" at bounding box center [212, 20] width 16 height 16
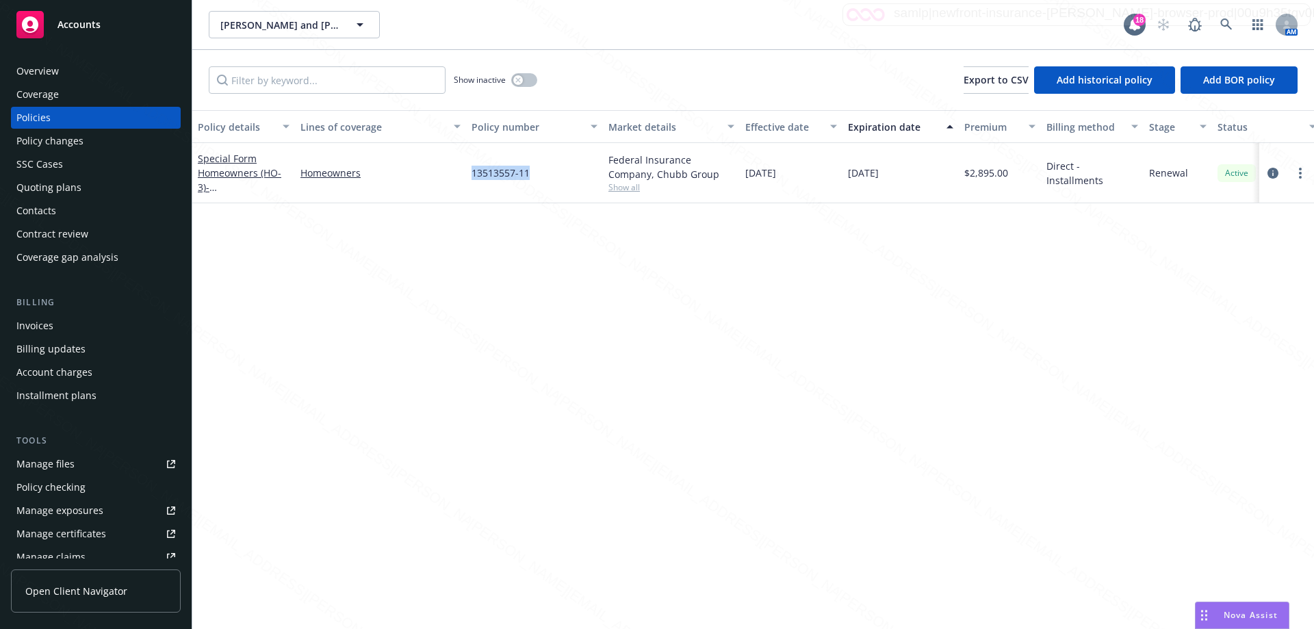
drag, startPoint x: 468, startPoint y: 170, endPoint x: 540, endPoint y: 174, distance: 72.0
click at [540, 174] on div "13513557-11" at bounding box center [534, 173] width 137 height 60
